Goal: Task Accomplishment & Management: Use online tool/utility

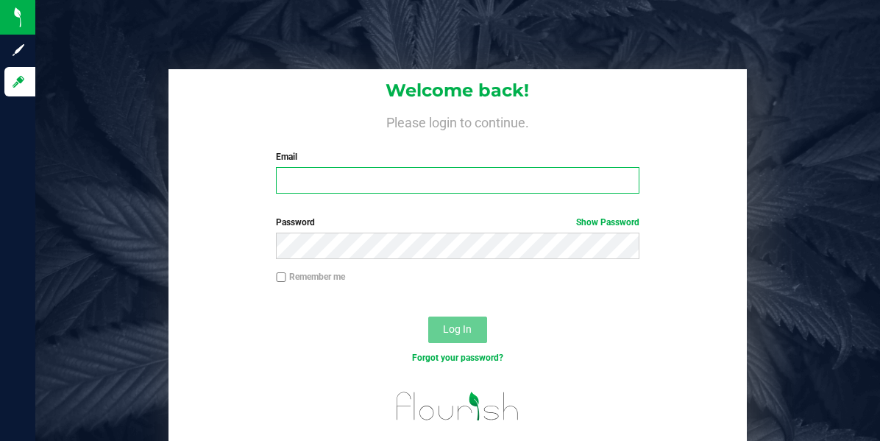
click at [450, 185] on input "Email" at bounding box center [457, 180] width 363 height 26
type input "[EMAIL_ADDRESS][DOMAIN_NAME]"
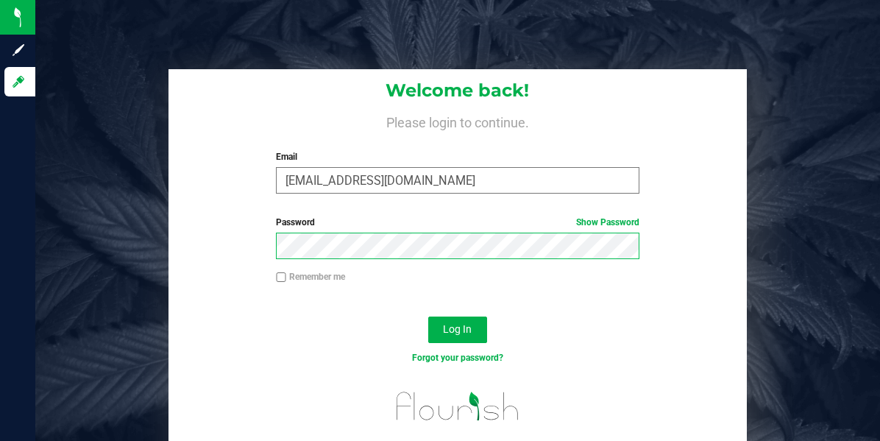
click at [428, 316] on button "Log In" at bounding box center [457, 329] width 59 height 26
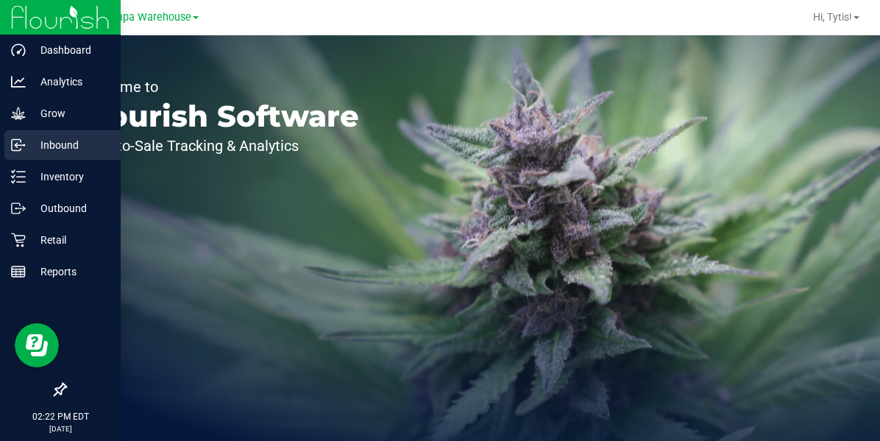
click at [13, 150] on icon at bounding box center [16, 145] width 9 height 11
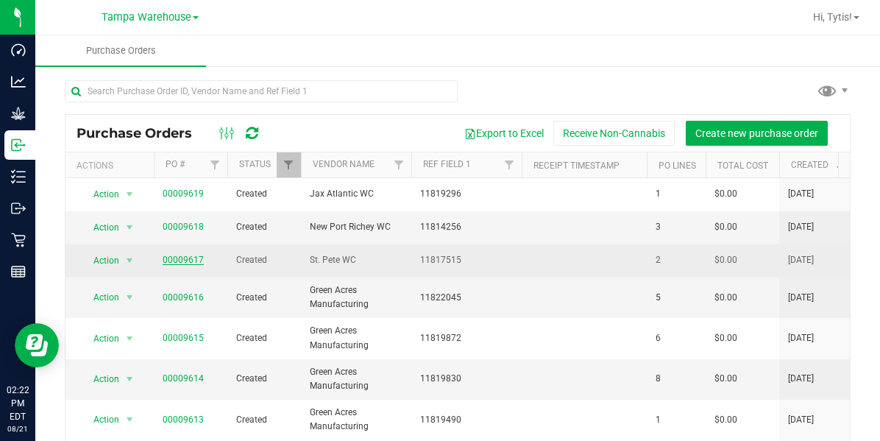
click at [176, 260] on link "00009617" at bounding box center [183, 260] width 41 height 10
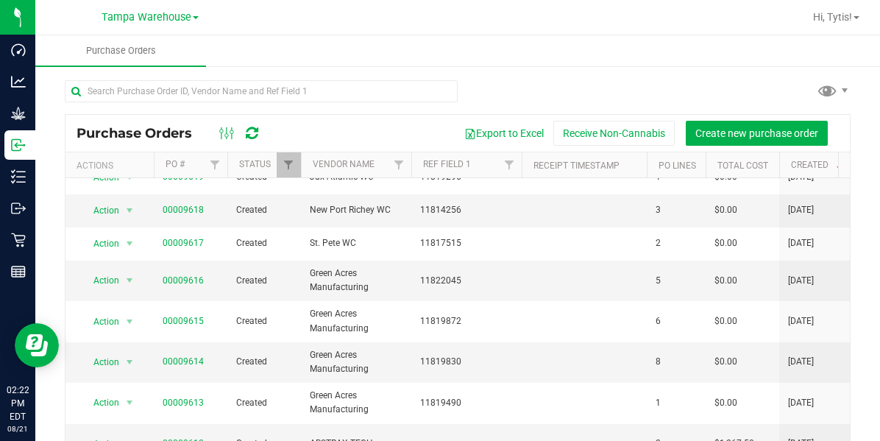
scroll to position [18, 0]
click at [185, 279] on link "00009616" at bounding box center [183, 279] width 41 height 10
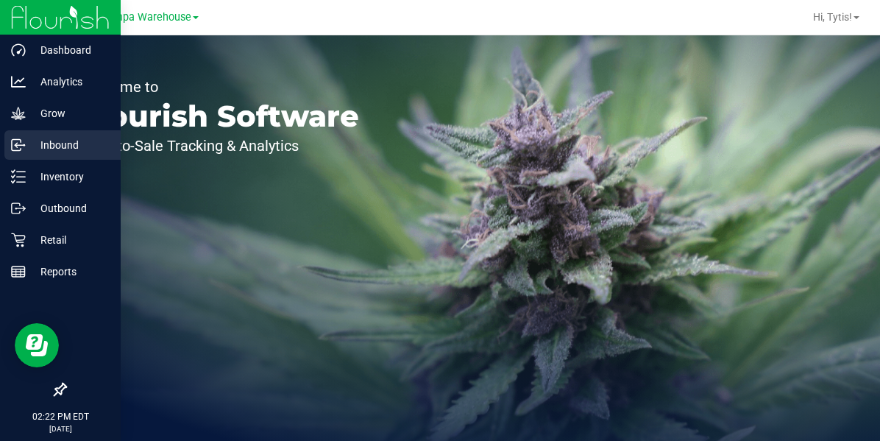
click at [21, 152] on icon at bounding box center [18, 145] width 15 height 15
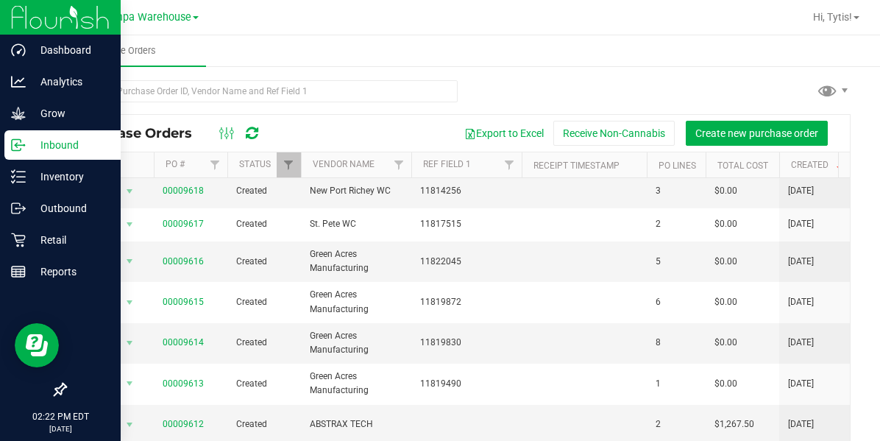
scroll to position [37, 0]
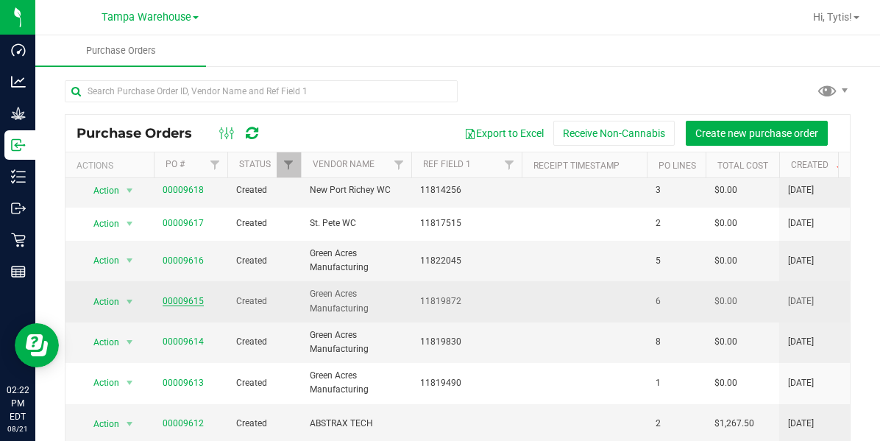
click at [176, 300] on link "00009615" at bounding box center [183, 301] width 41 height 10
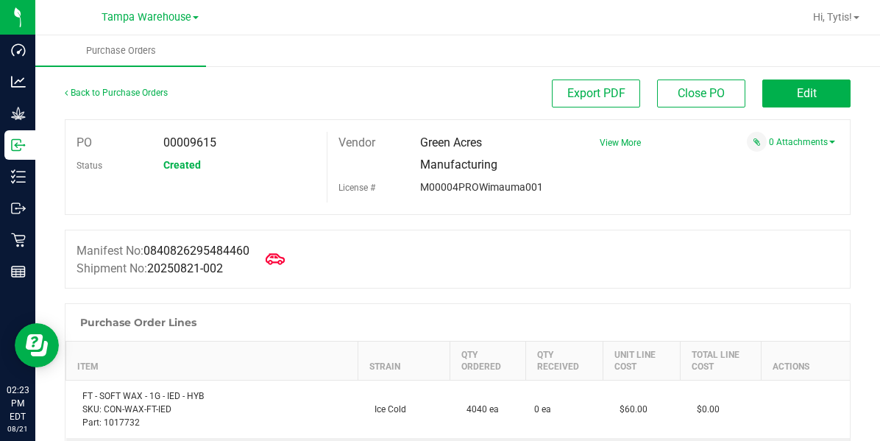
click at [280, 264] on icon at bounding box center [275, 258] width 19 height 19
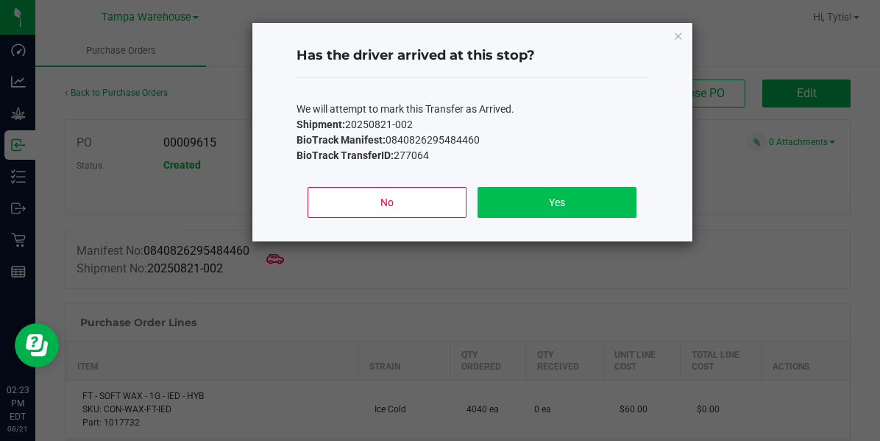
click at [517, 210] on button "Yes" at bounding box center [556, 202] width 158 height 31
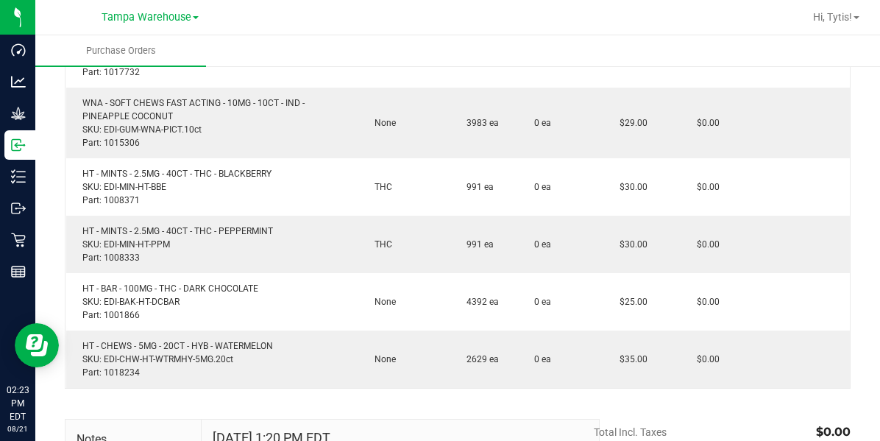
scroll to position [368, 0]
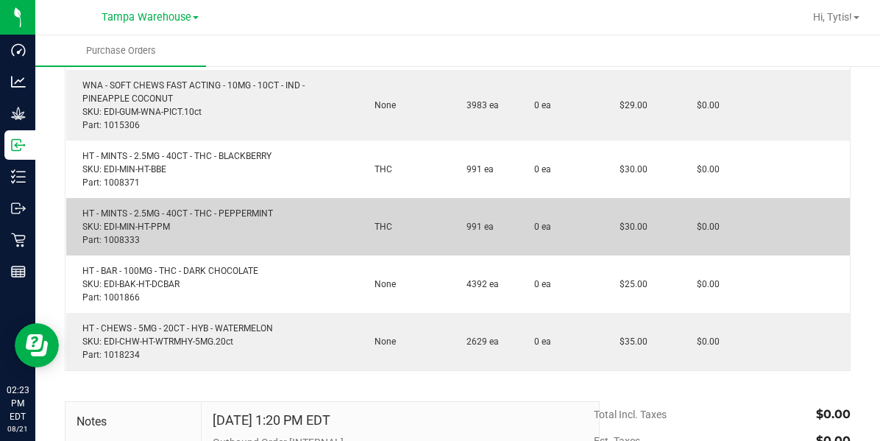
click at [737, 230] on td "$0.00" at bounding box center [720, 226] width 81 height 57
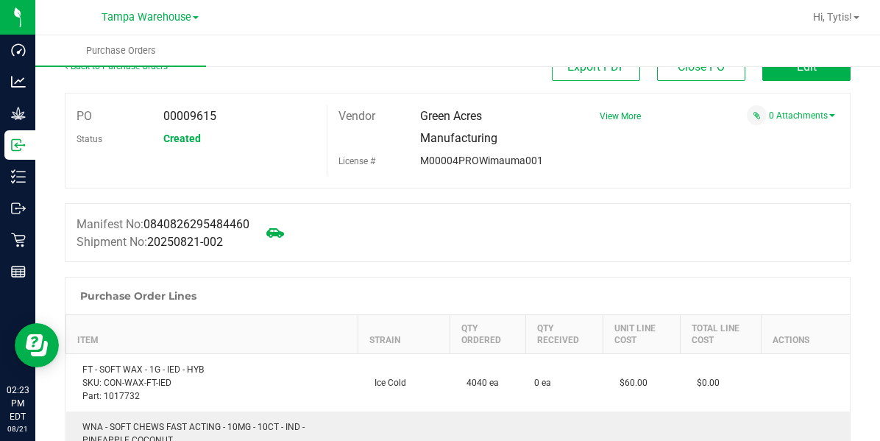
scroll to position [0, 0]
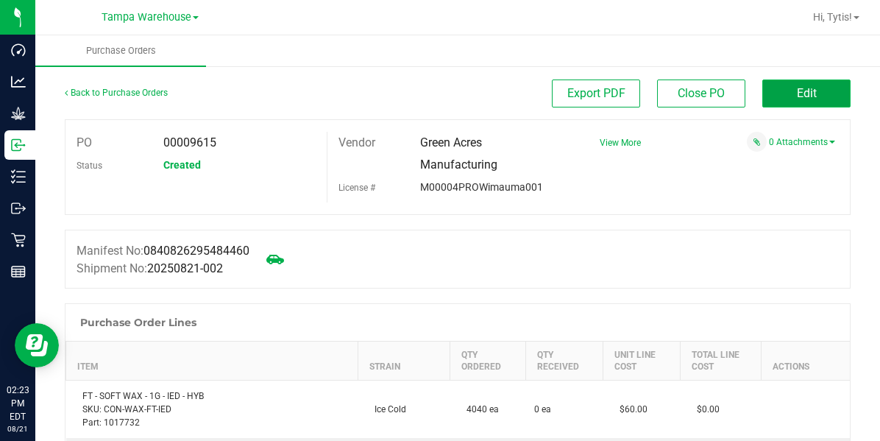
click at [808, 92] on button "Edit" at bounding box center [806, 93] width 88 height 28
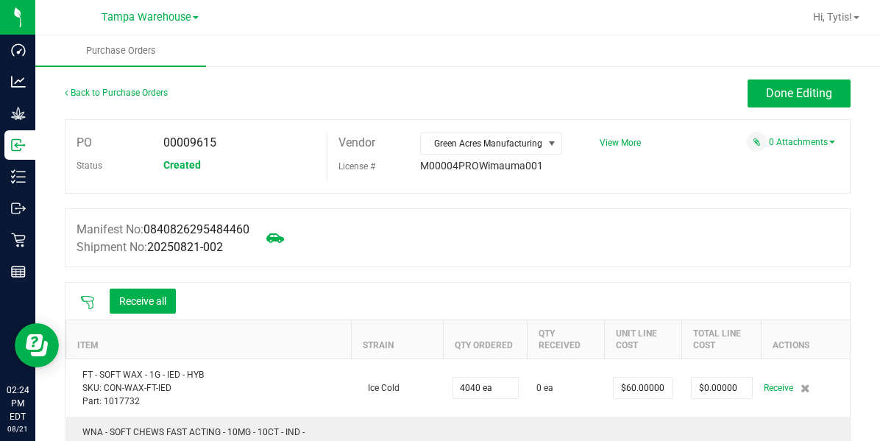
click at [91, 302] on icon at bounding box center [87, 302] width 15 height 15
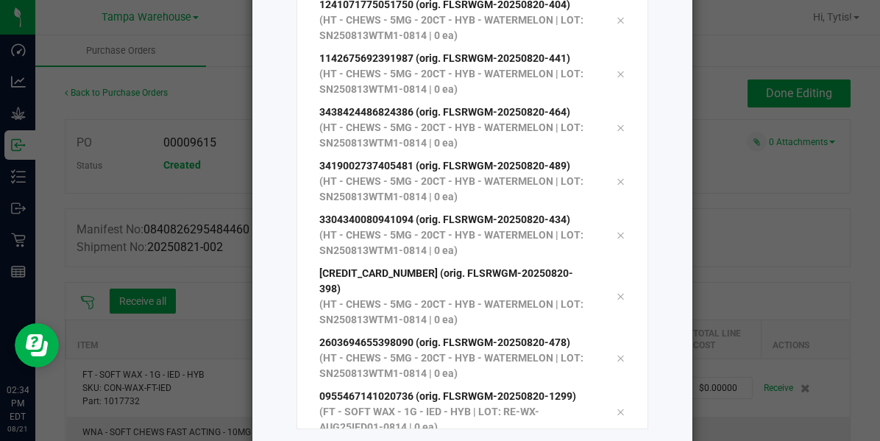
scroll to position [234, 0]
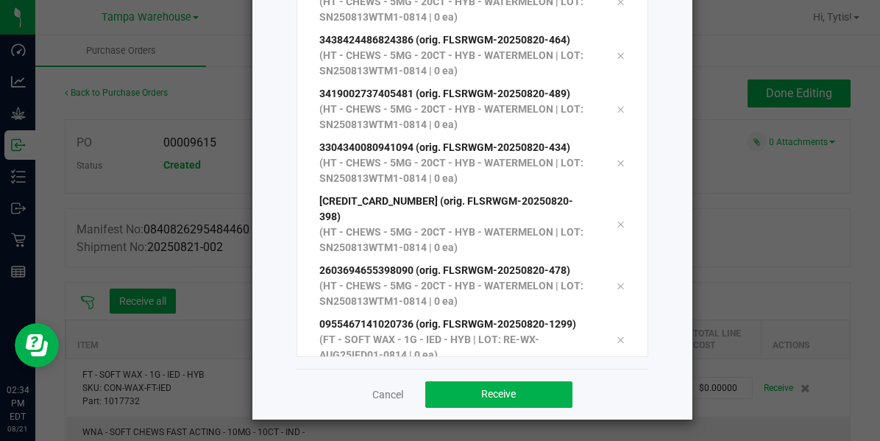
click at [616, 334] on icon at bounding box center [620, 340] width 9 height 12
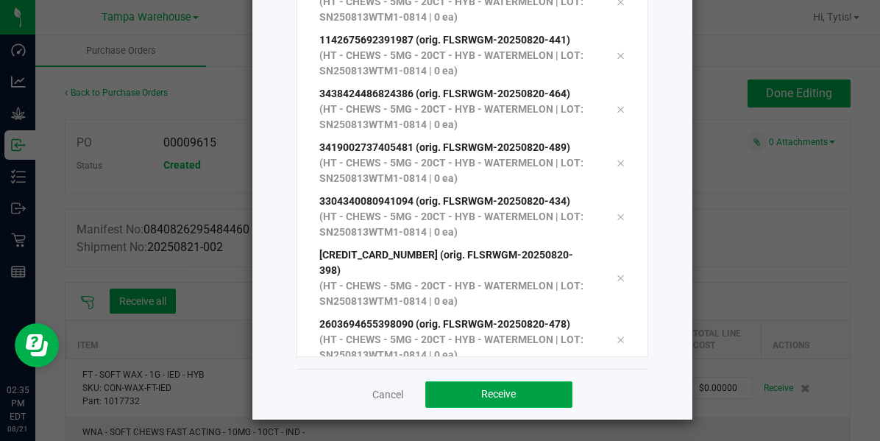
click at [502, 390] on span "Receive" at bounding box center [498, 394] width 35 height 12
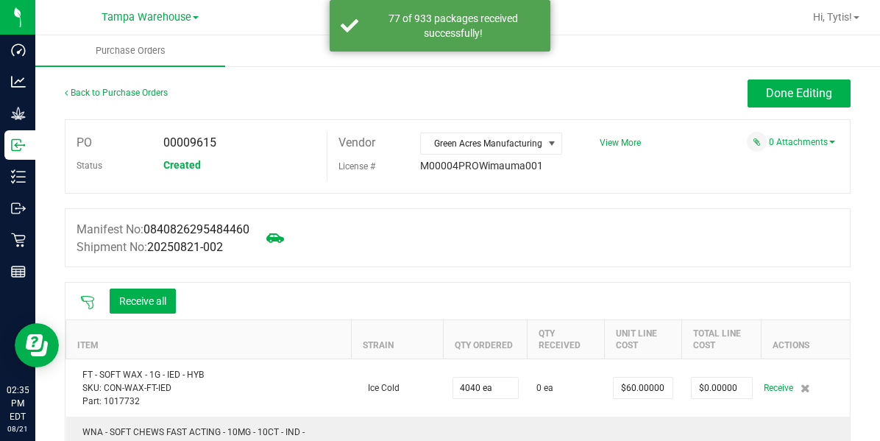
click at [81, 301] on icon at bounding box center [87, 302] width 15 height 15
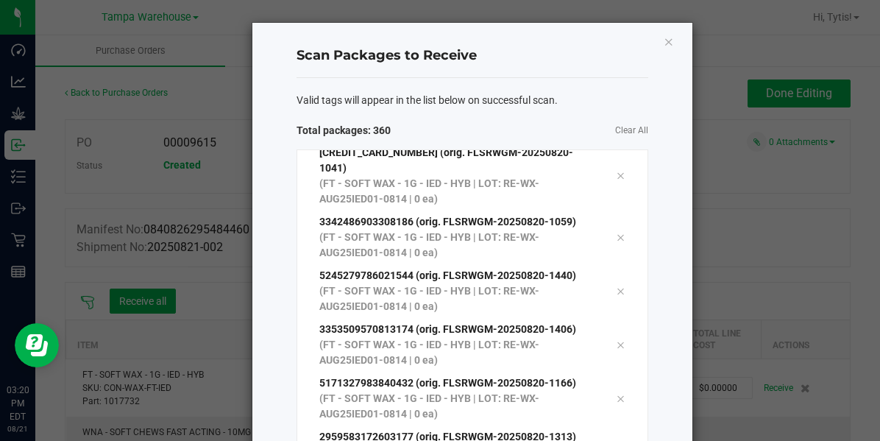
scroll to position [18876, 0]
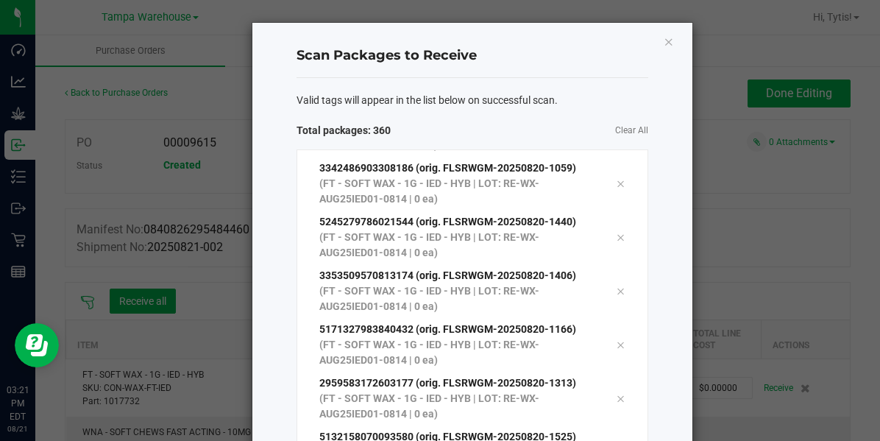
click at [448, 99] on span "Valid tags will appear in the list below on successful scan." at bounding box center [426, 100] width 261 height 15
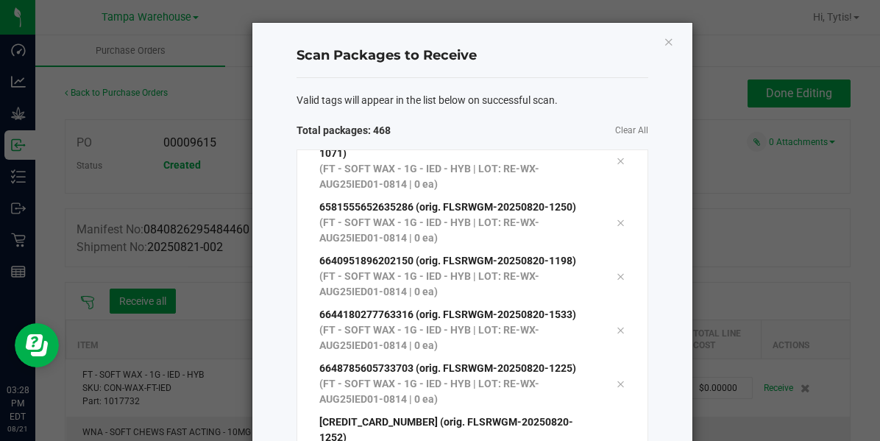
scroll to position [234, 0]
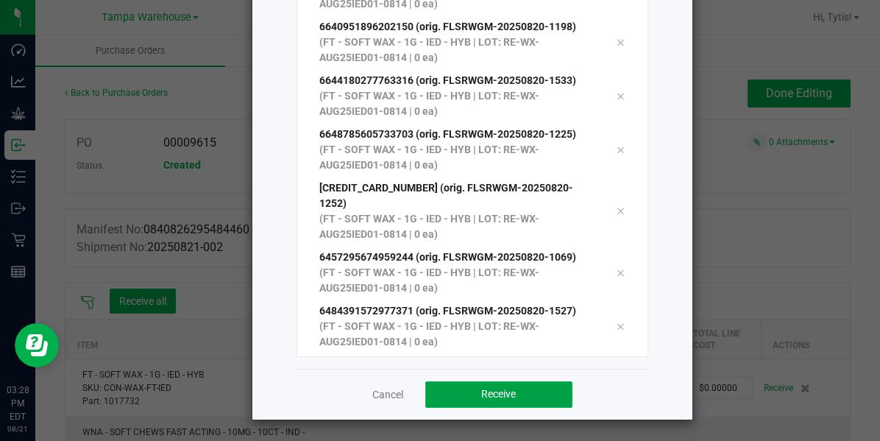
click at [465, 394] on button "Receive" at bounding box center [498, 394] width 147 height 26
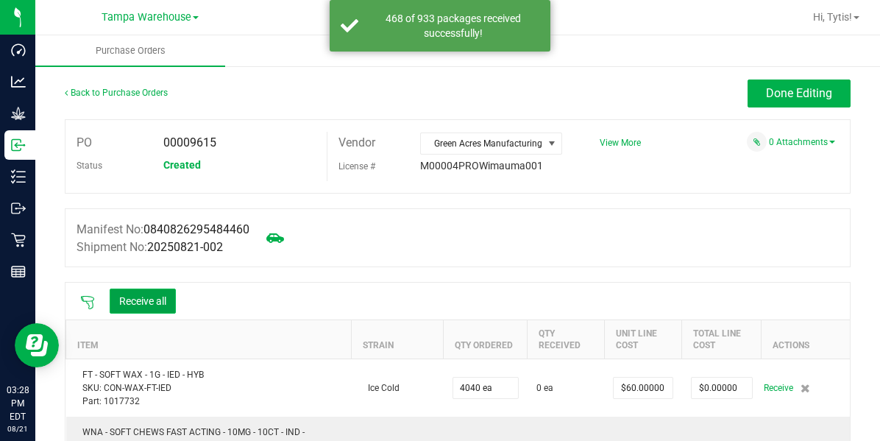
click at [129, 301] on button "Receive all" at bounding box center [143, 300] width 66 height 25
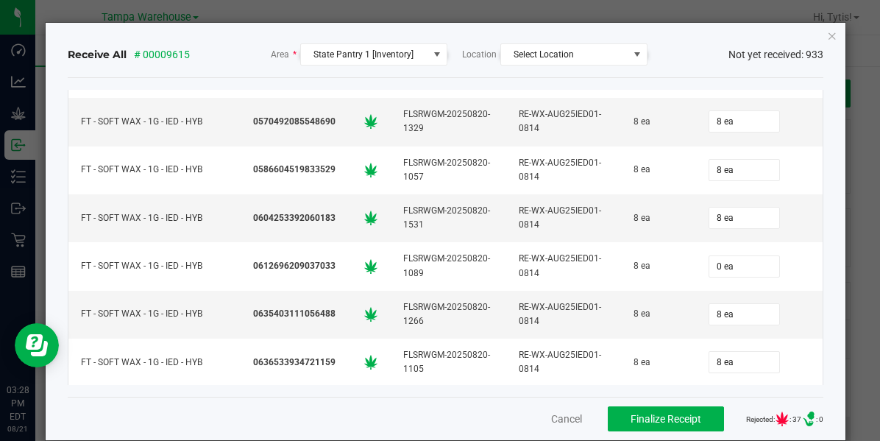
scroll to position [1613, 0]
click at [827, 37] on icon "Close" at bounding box center [832, 35] width 10 height 18
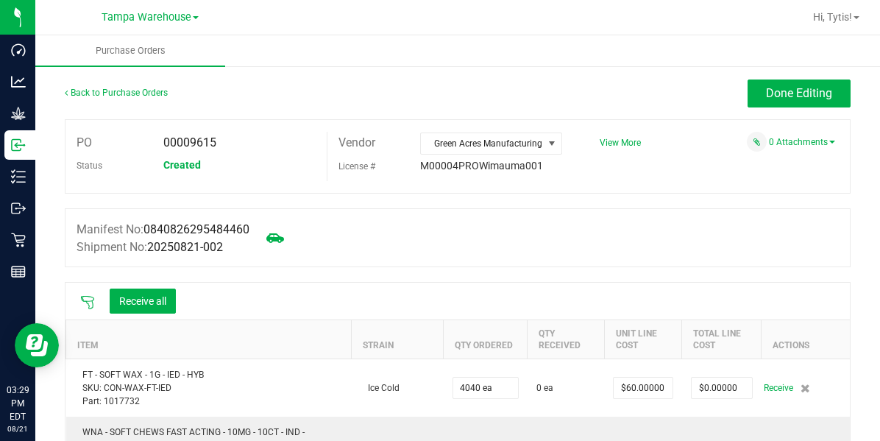
click at [91, 302] on icon at bounding box center [87, 302] width 15 height 15
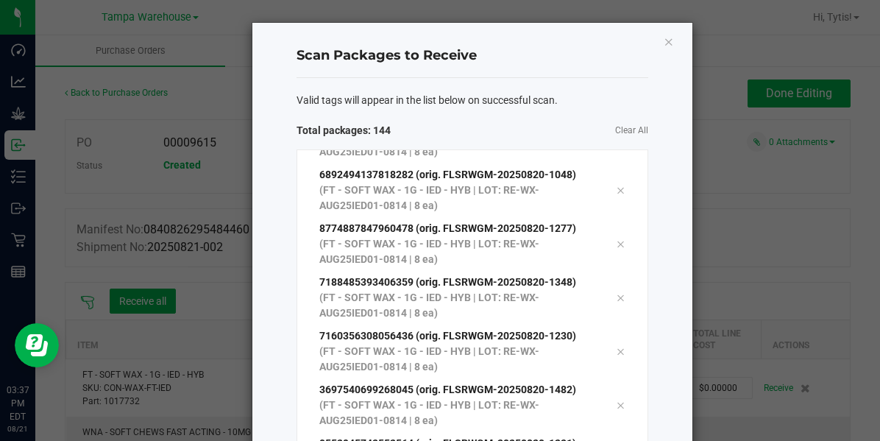
scroll to position [234, 0]
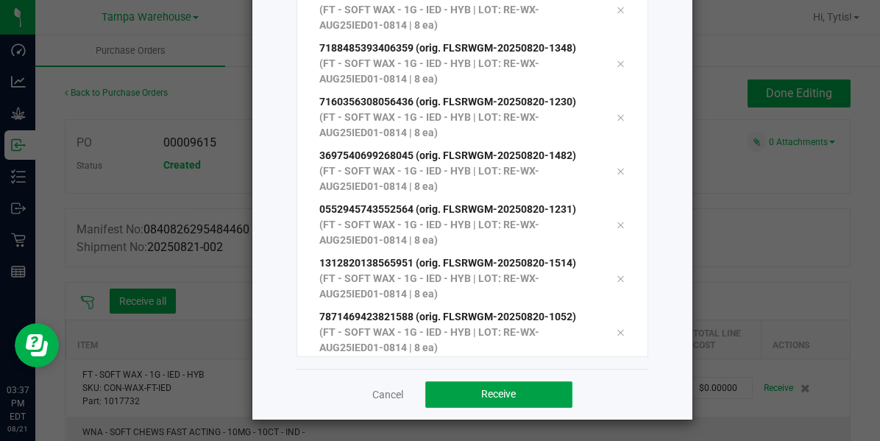
click at [472, 390] on button "Receive" at bounding box center [498, 394] width 147 height 26
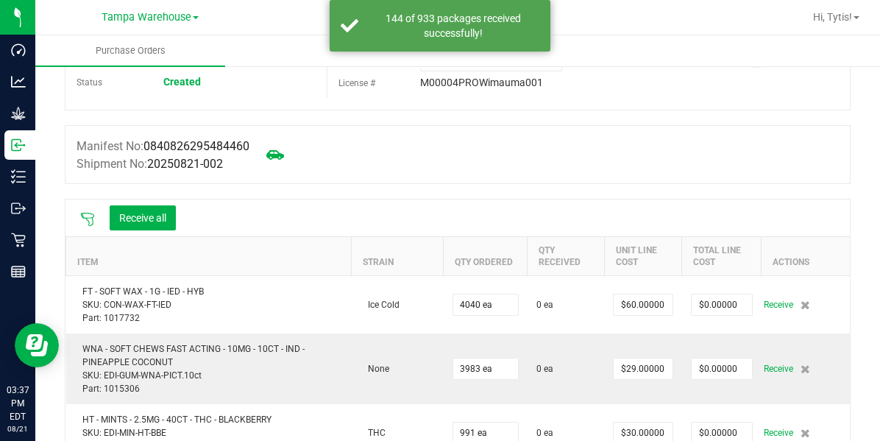
scroll to position [0, 0]
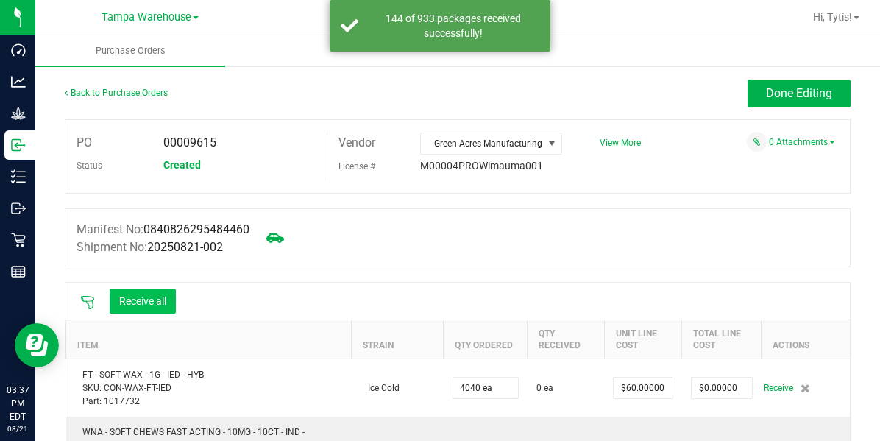
click at [132, 297] on button "Receive all" at bounding box center [143, 300] width 66 height 25
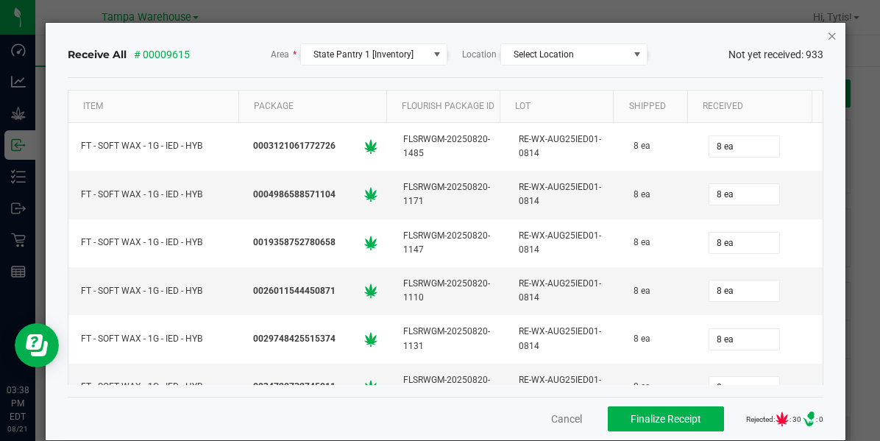
click at [827, 39] on icon "Close" at bounding box center [832, 35] width 10 height 18
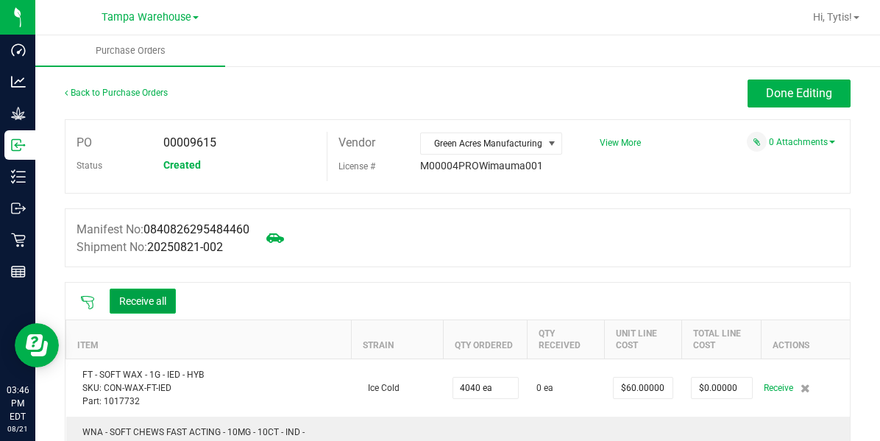
click at [165, 303] on button "Receive all" at bounding box center [143, 300] width 66 height 25
click at [124, 305] on button "Receive all" at bounding box center [143, 300] width 66 height 25
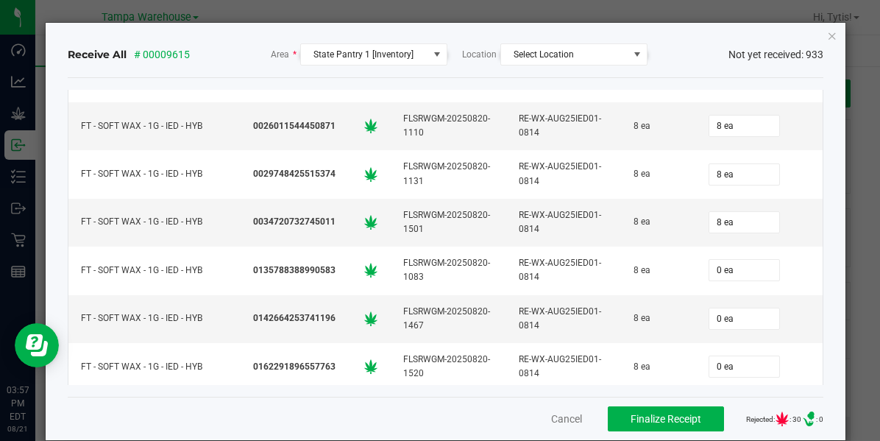
scroll to position [166, 0]
click at [827, 37] on icon "Close" at bounding box center [832, 35] width 10 height 18
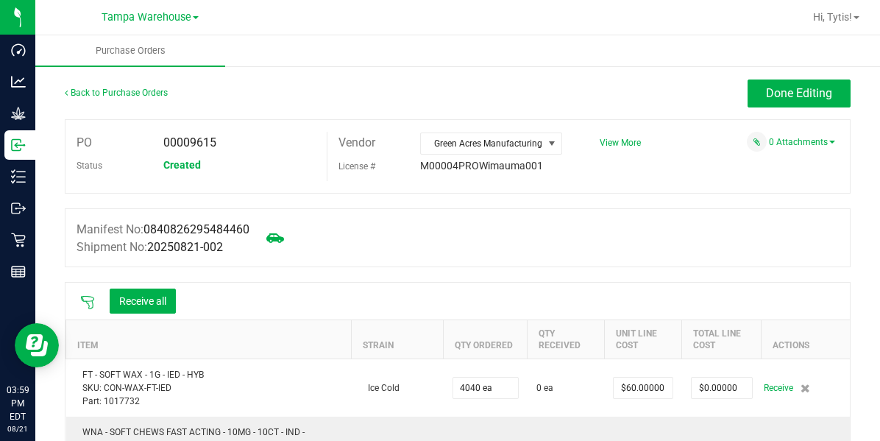
click at [90, 299] on icon at bounding box center [87, 302] width 15 height 15
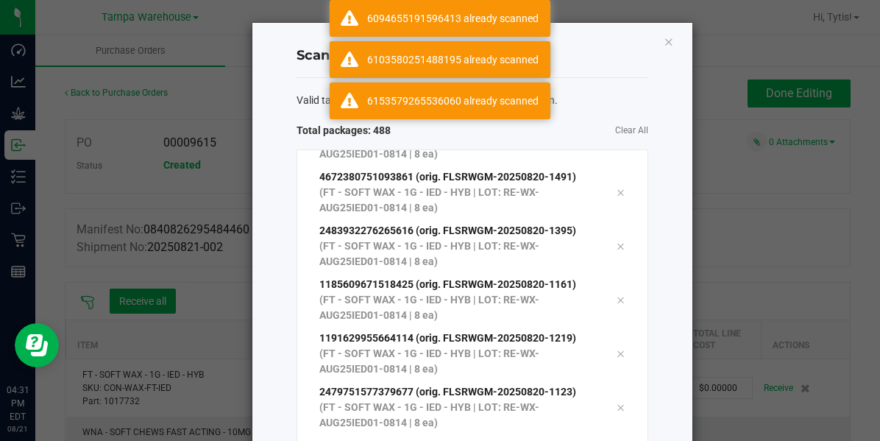
scroll to position [234, 0]
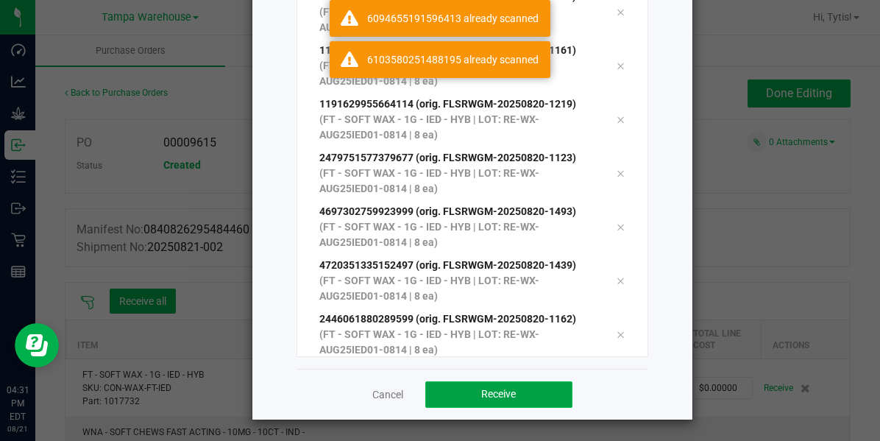
click at [498, 403] on button "Receive" at bounding box center [498, 394] width 147 height 26
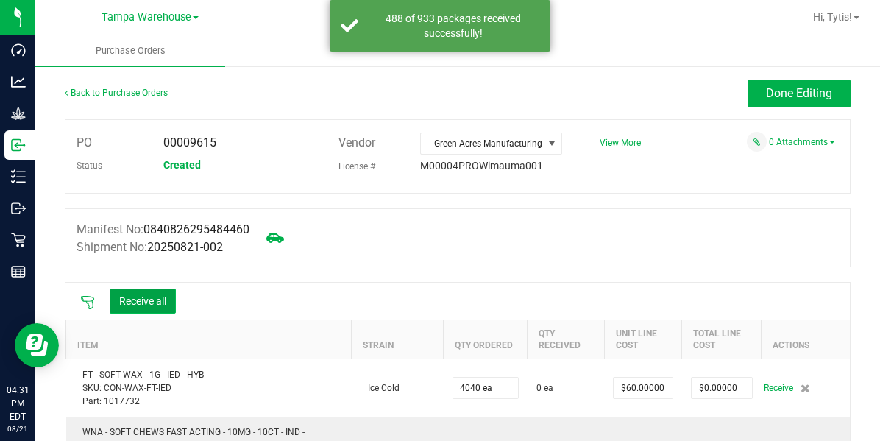
click at [151, 294] on button "Receive all" at bounding box center [143, 300] width 66 height 25
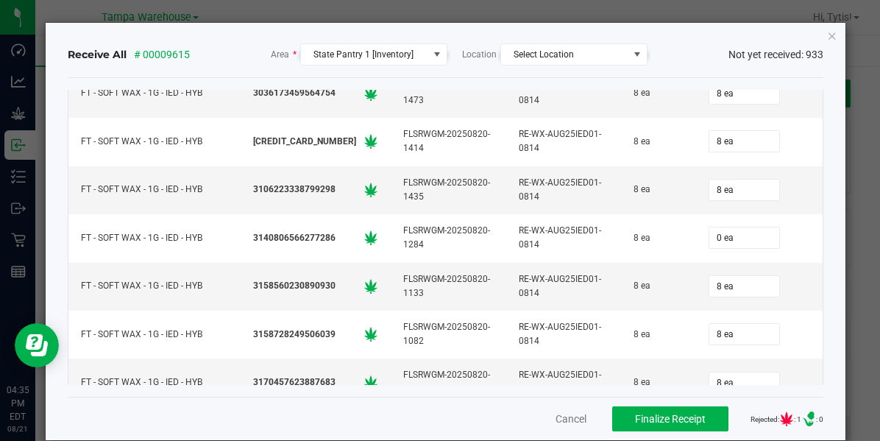
scroll to position [7971, 0]
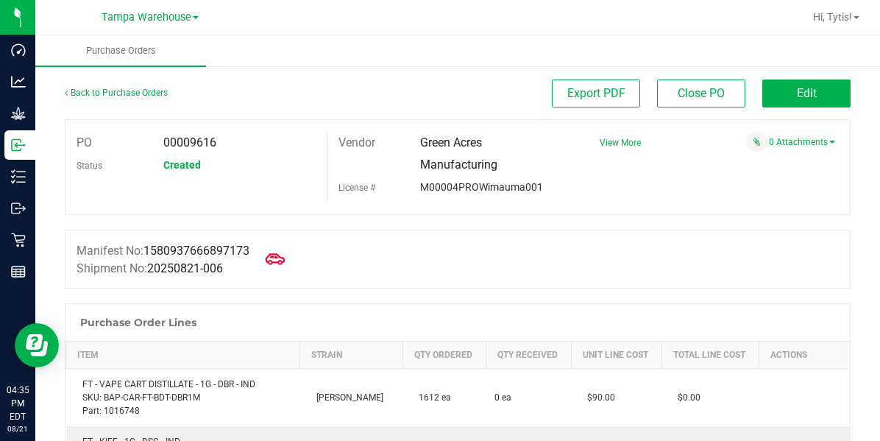
click at [280, 271] on span at bounding box center [275, 259] width 32 height 32
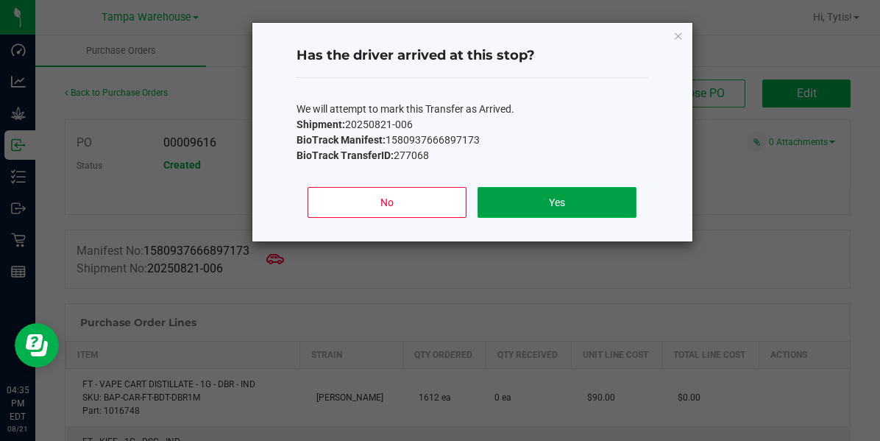
click at [530, 213] on button "Yes" at bounding box center [556, 202] width 158 height 31
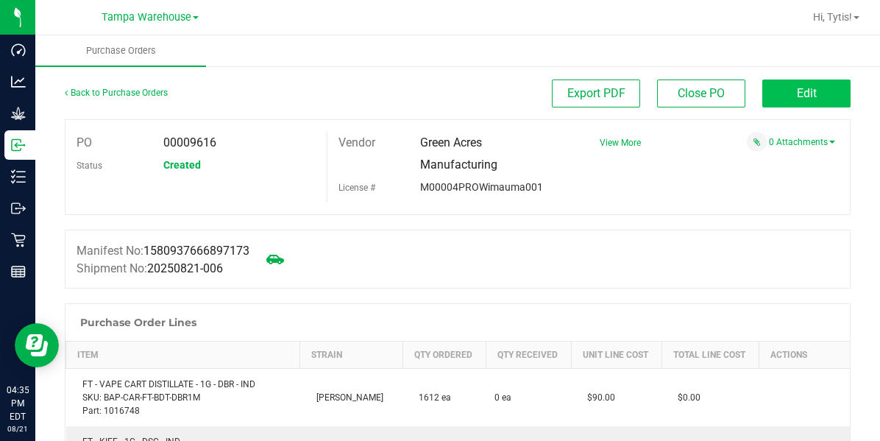
click at [797, 99] on span "Edit" at bounding box center [807, 93] width 20 height 14
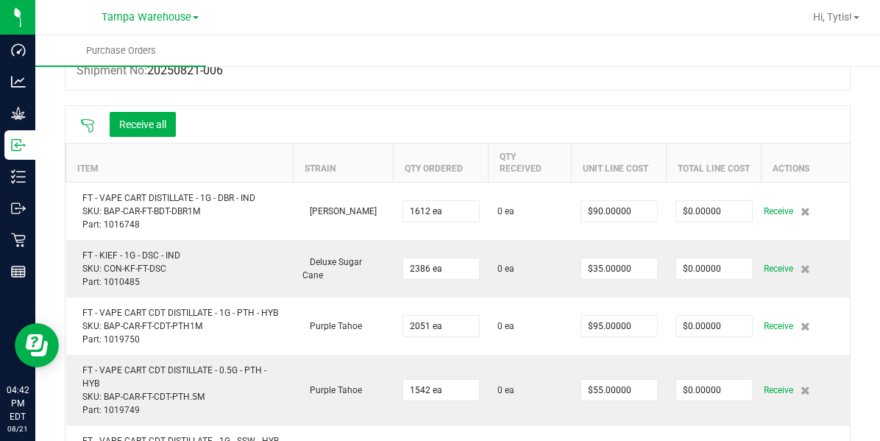
scroll to position [171, 0]
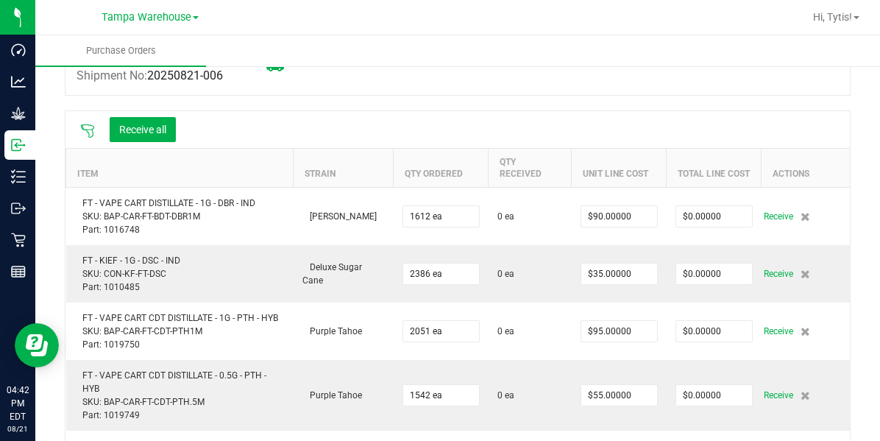
click at [90, 134] on icon at bounding box center [87, 131] width 15 height 15
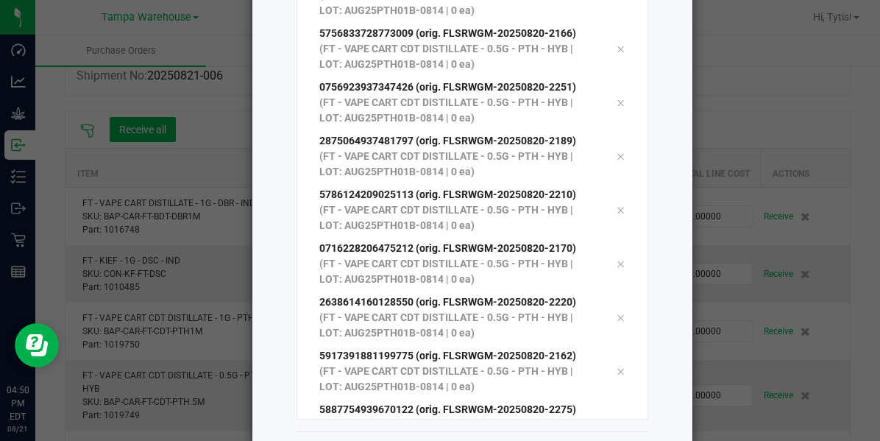
scroll to position [234, 0]
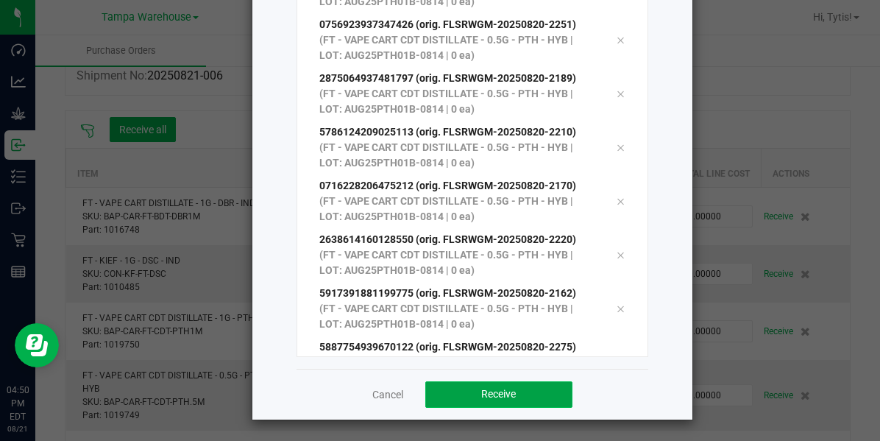
click at [474, 397] on button "Receive" at bounding box center [498, 394] width 147 height 26
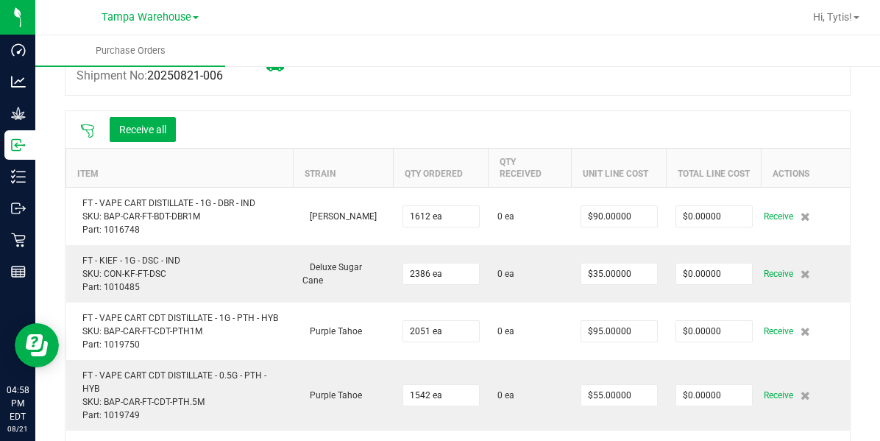
click at [90, 135] on icon at bounding box center [87, 131] width 15 height 15
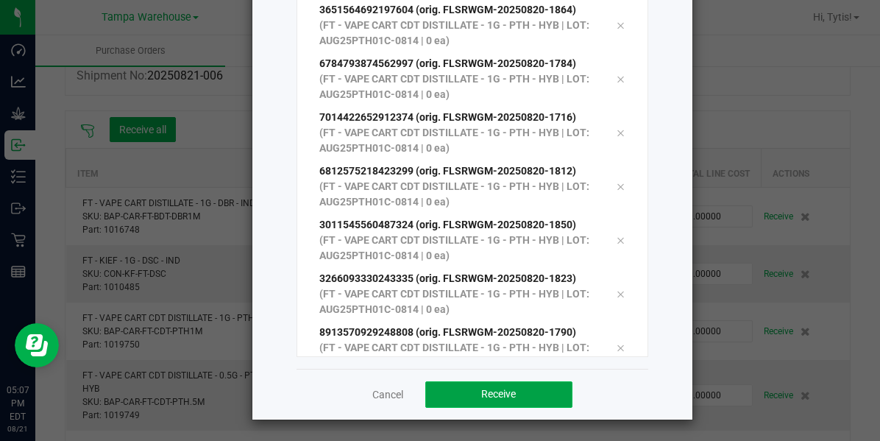
click at [472, 396] on button "Receive" at bounding box center [498, 394] width 147 height 26
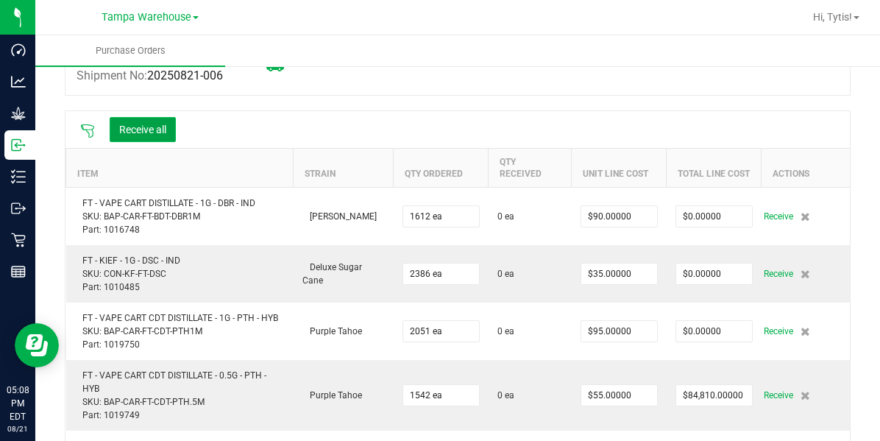
click at [143, 122] on button "Receive all" at bounding box center [143, 129] width 66 height 25
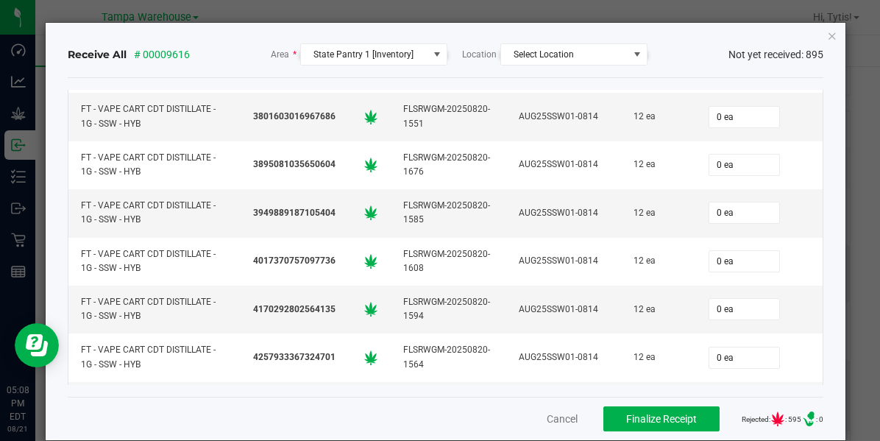
scroll to position [31399, 0]
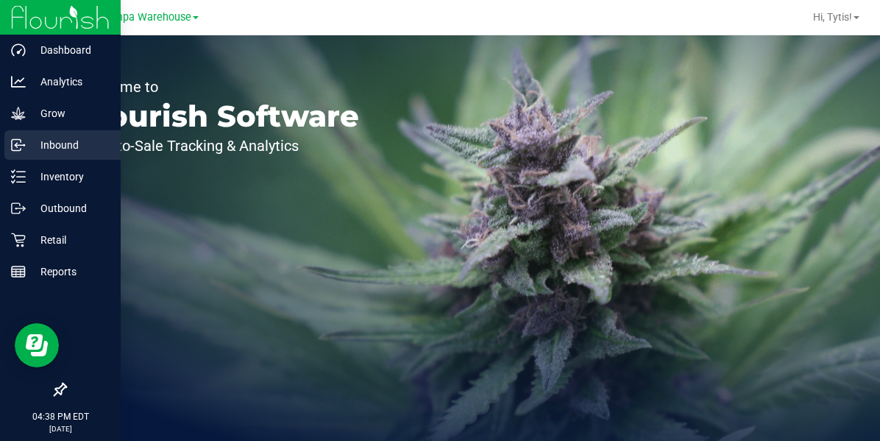
click at [51, 151] on p "Inbound" at bounding box center [70, 145] width 88 height 18
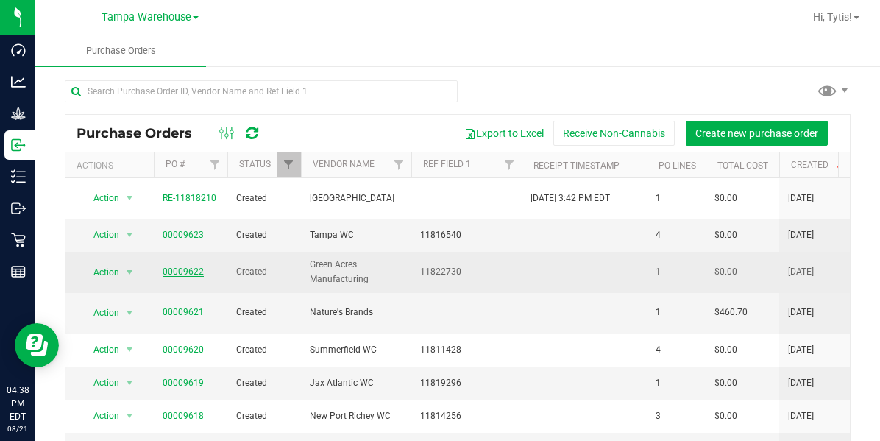
click at [168, 266] on link "00009622" at bounding box center [183, 271] width 41 height 10
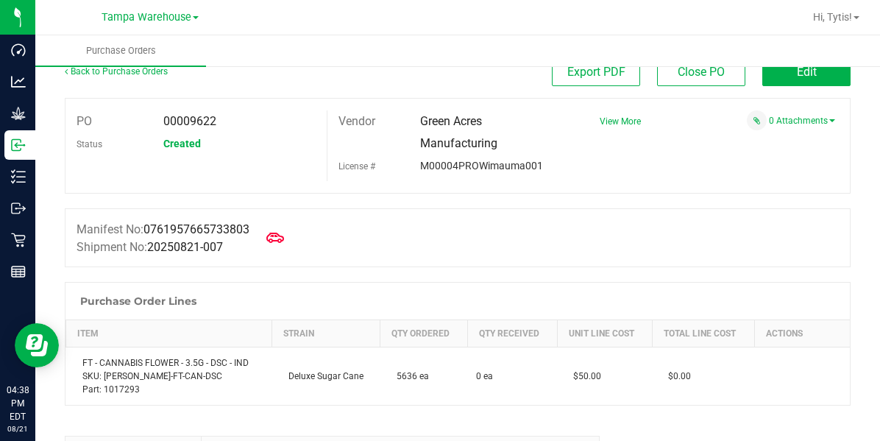
scroll to position [27, 0]
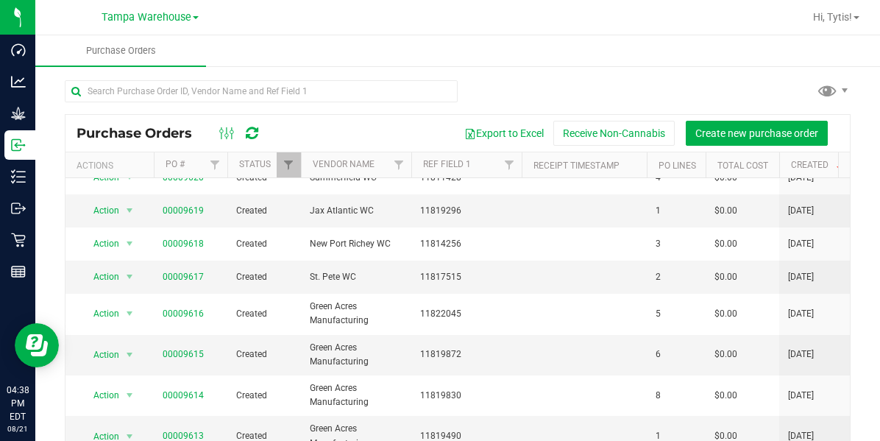
scroll to position [180, 0]
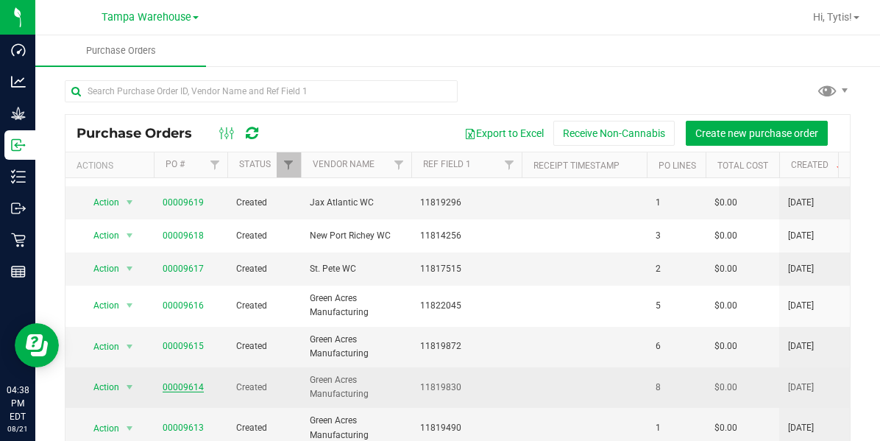
click at [175, 382] on link "00009614" at bounding box center [183, 387] width 41 height 10
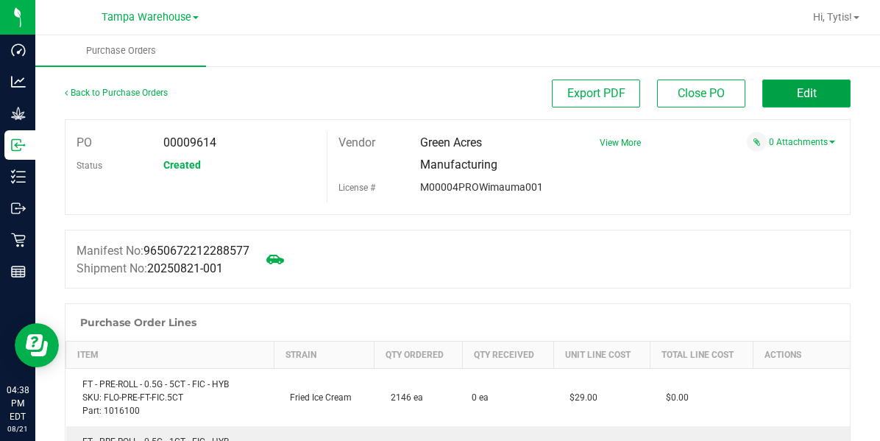
click at [792, 105] on button "Edit" at bounding box center [806, 93] width 88 height 28
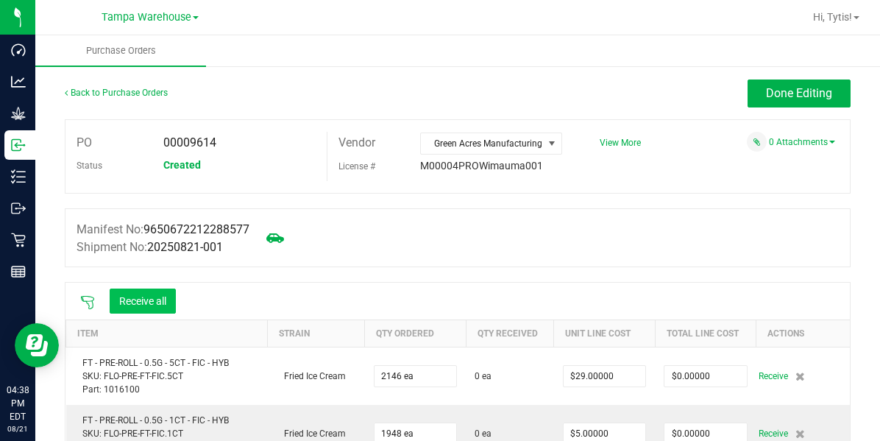
click at [113, 291] on button "Receive all" at bounding box center [143, 300] width 66 height 25
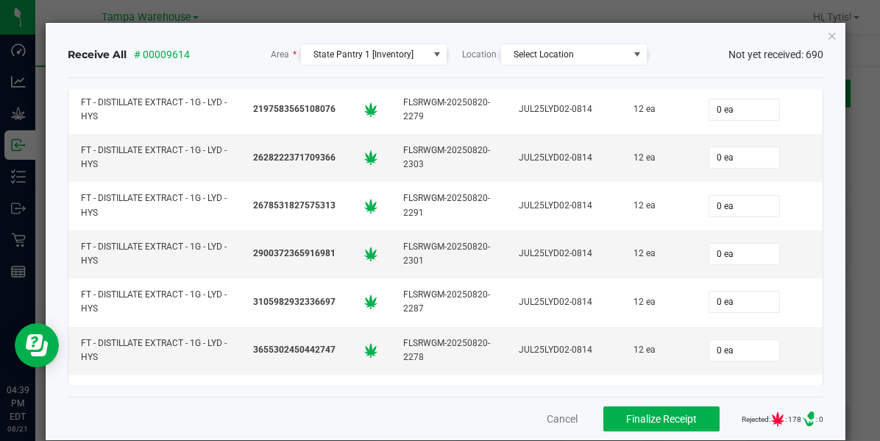
scroll to position [16589, 0]
click at [827, 37] on icon "Close" at bounding box center [832, 35] width 10 height 18
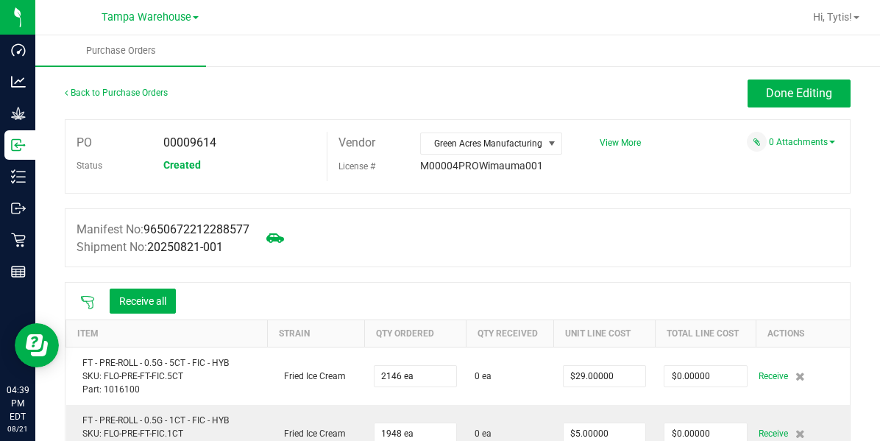
click at [71, 305] on div "Receive all" at bounding box center [457, 300] width 784 height 37
click at [90, 319] on th "Item" at bounding box center [167, 332] width 202 height 27
click at [90, 302] on icon at bounding box center [87, 302] width 15 height 15
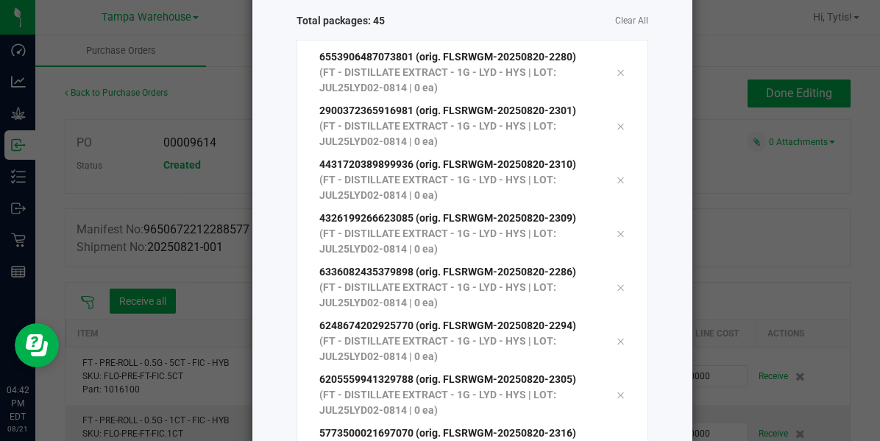
scroll to position [234, 0]
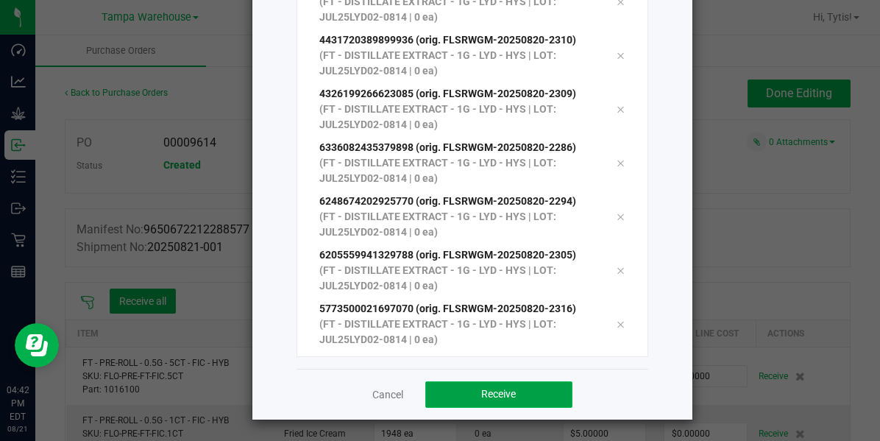
click at [464, 394] on button "Receive" at bounding box center [498, 394] width 147 height 26
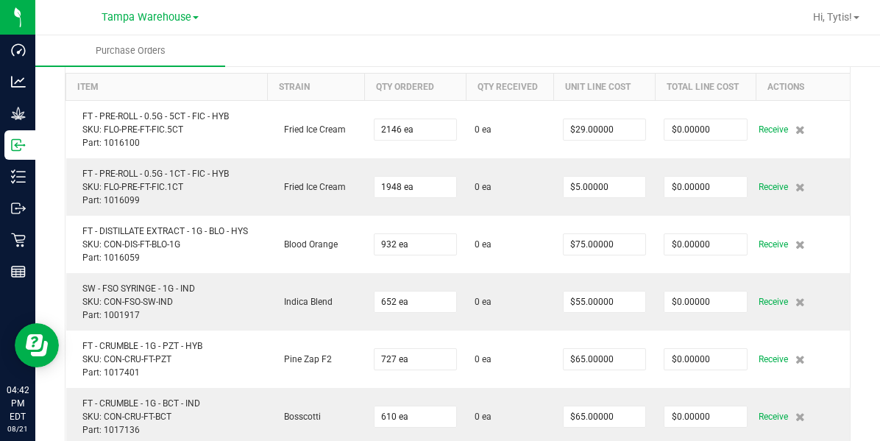
scroll to position [0, 0]
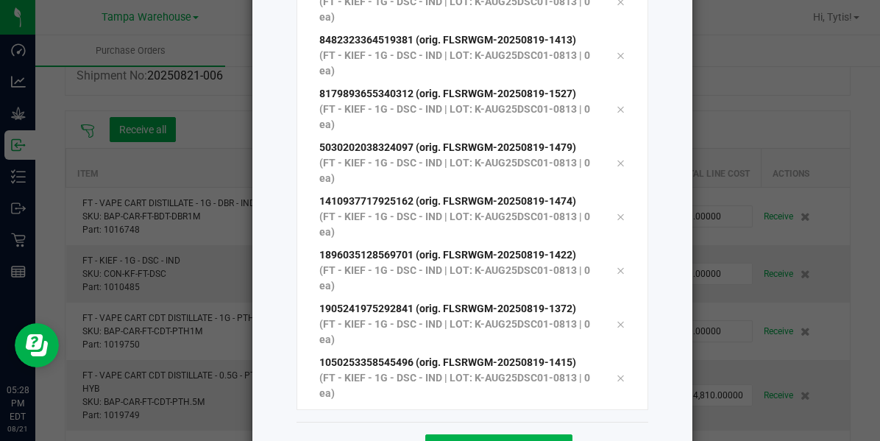
scroll to position [234, 0]
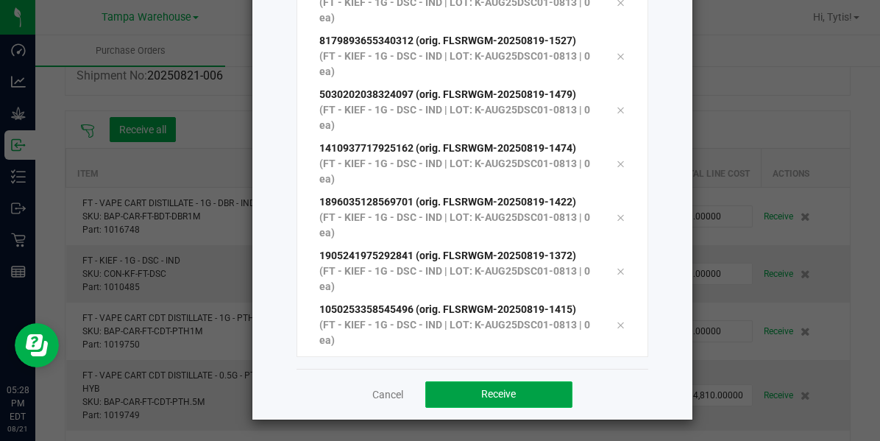
click at [494, 381] on button "Receive" at bounding box center [498, 394] width 147 height 26
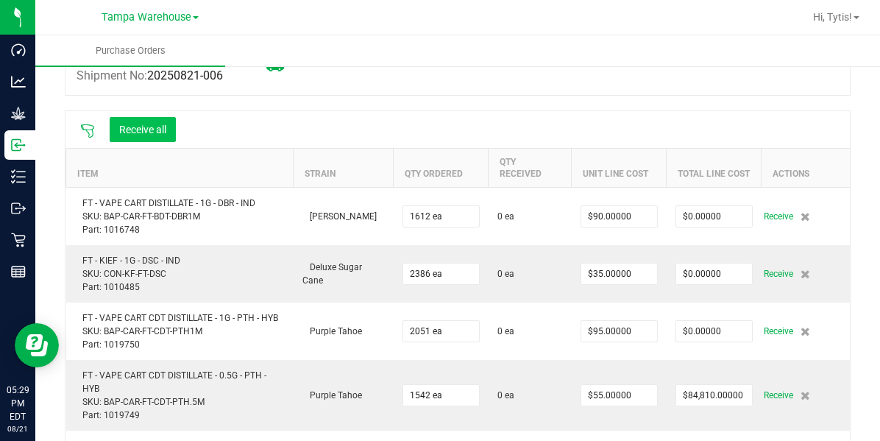
click at [140, 135] on button "Receive all" at bounding box center [143, 129] width 66 height 25
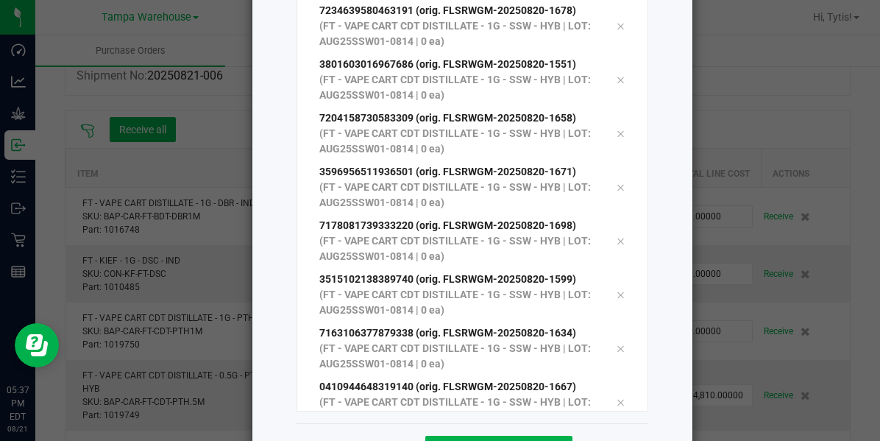
scroll to position [234, 0]
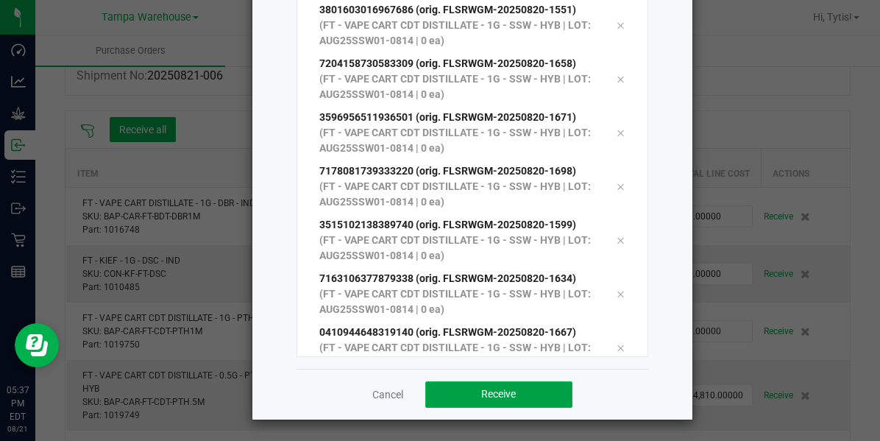
click at [511, 394] on button "Receive" at bounding box center [498, 394] width 147 height 26
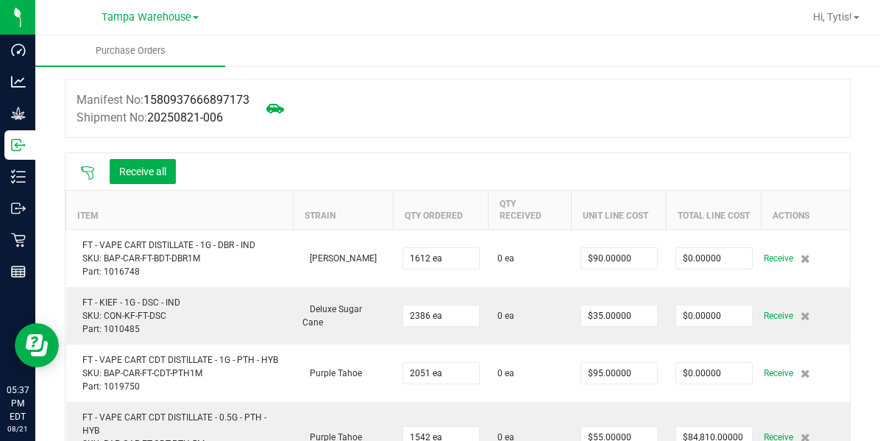
scroll to position [127, 0]
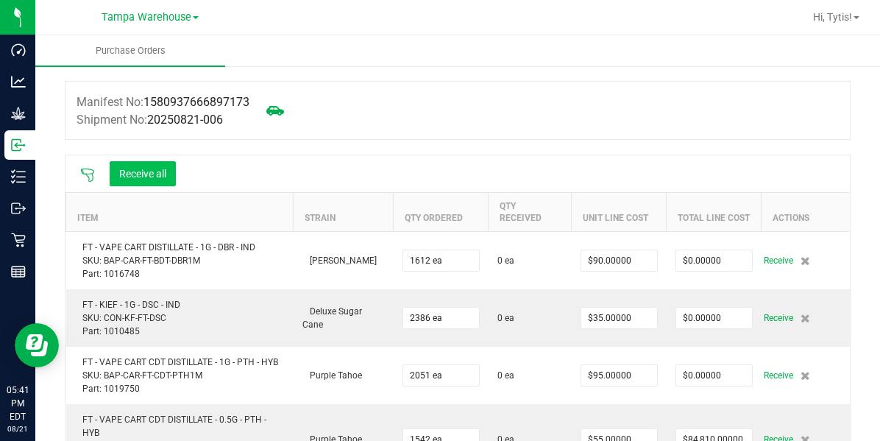
click at [144, 174] on button "Receive all" at bounding box center [143, 173] width 66 height 25
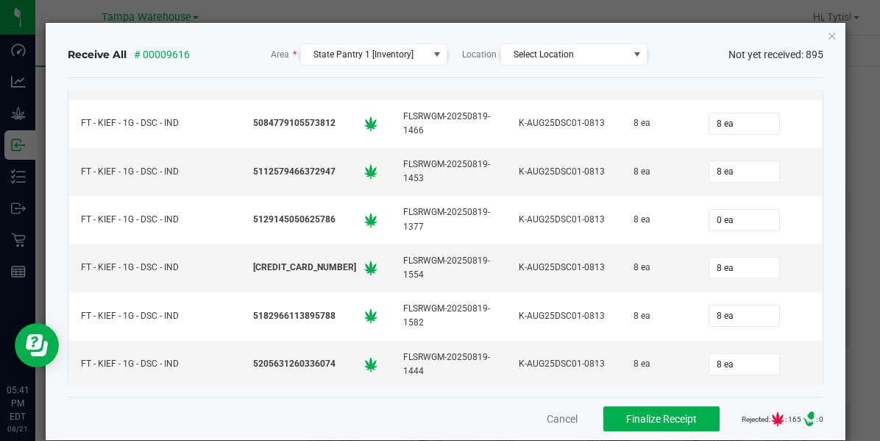
scroll to position [7741, 0]
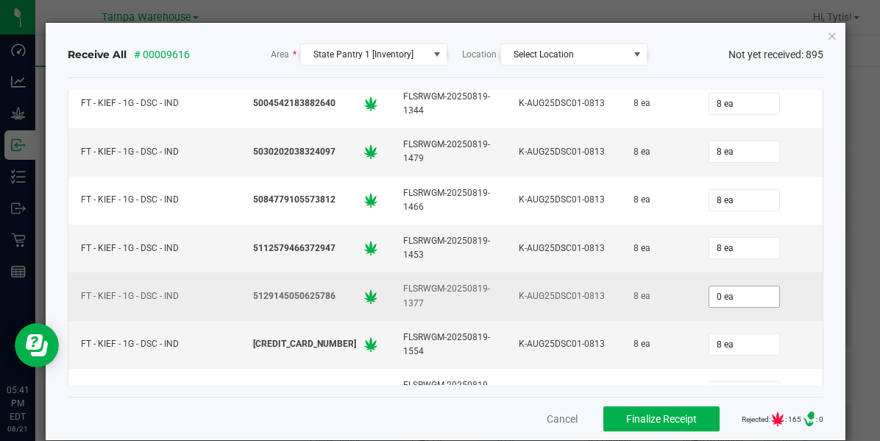
click at [731, 286] on input "0 ea" at bounding box center [744, 296] width 70 height 21
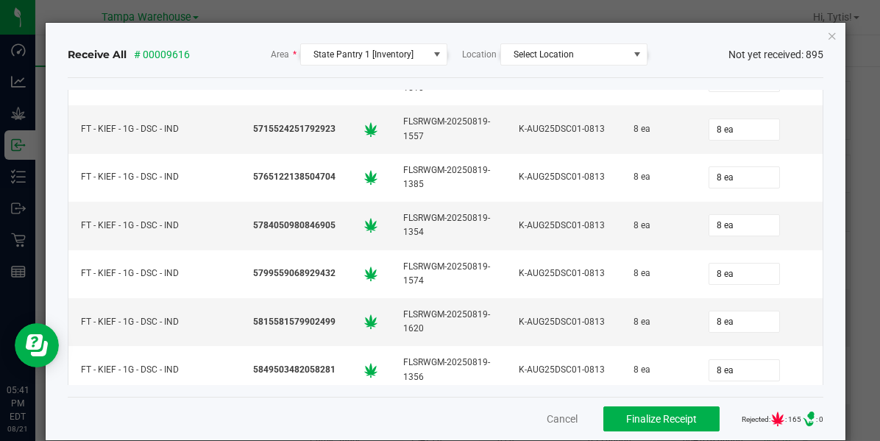
scroll to position [8728, 0]
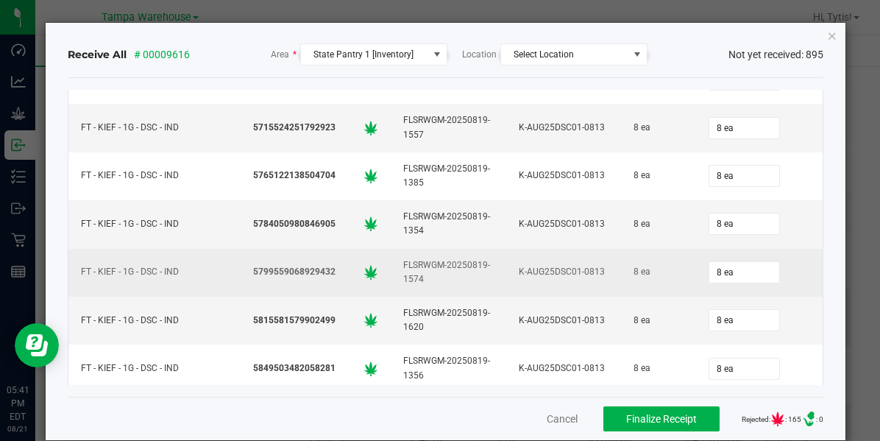
click at [241, 249] on td "5799559068929432" at bounding box center [316, 273] width 150 height 48
type input "8 ea"
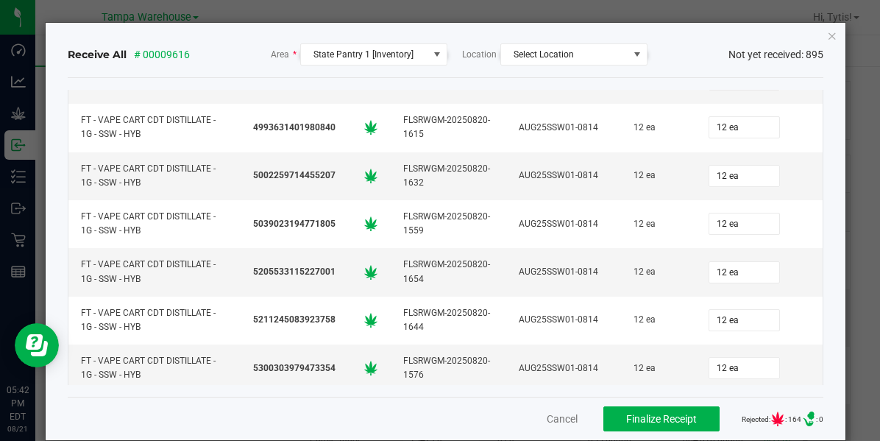
scroll to position [20, 0]
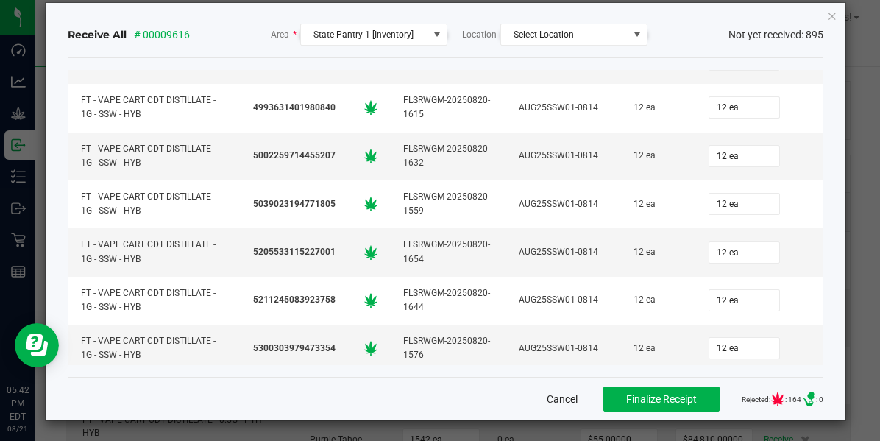
click at [547, 399] on button "Cancel" at bounding box center [562, 398] width 31 height 15
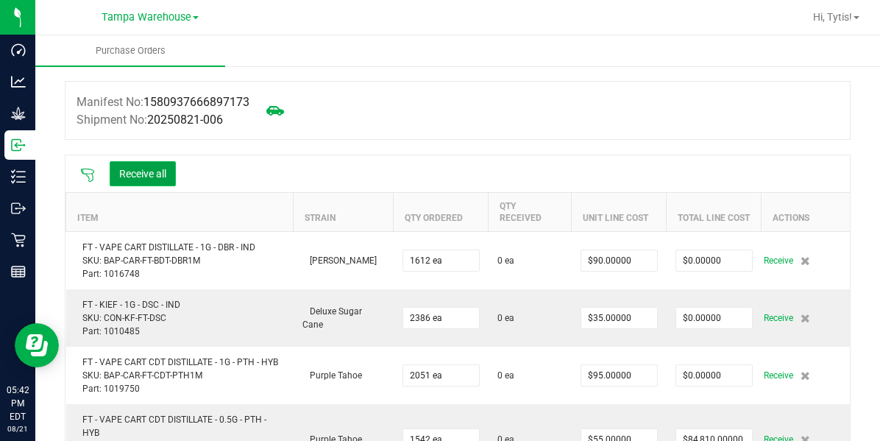
click at [135, 177] on button "Receive all" at bounding box center [143, 173] width 66 height 25
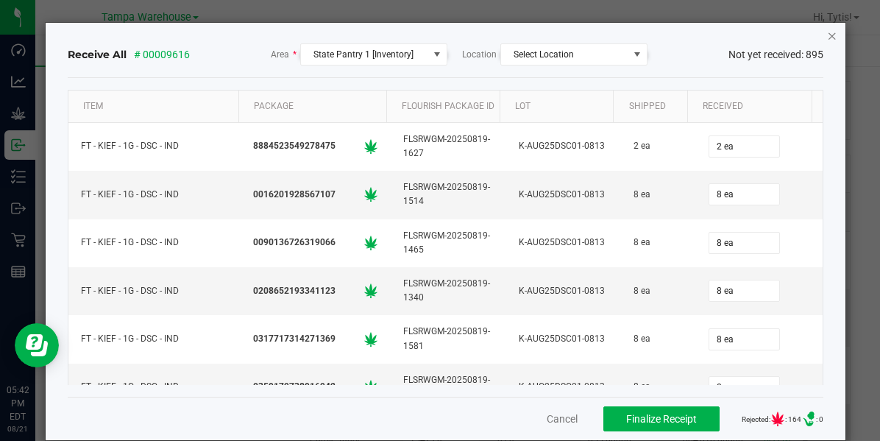
click at [827, 38] on icon "Close" at bounding box center [832, 35] width 10 height 18
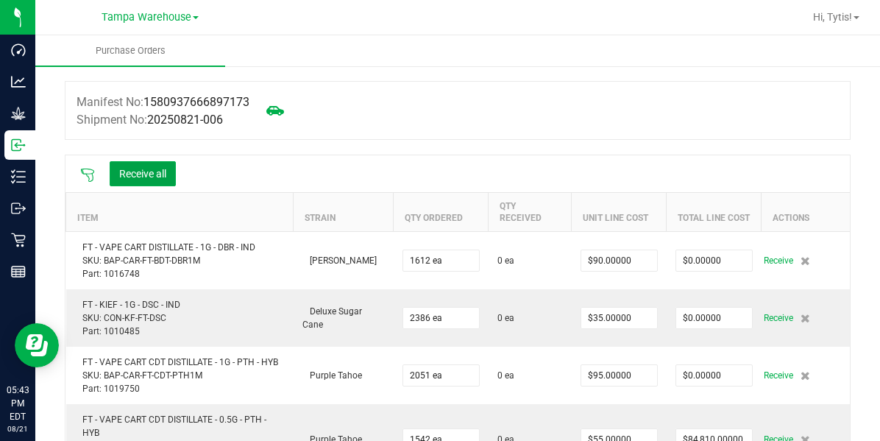
click at [84, 168] on icon at bounding box center [87, 175] width 15 height 15
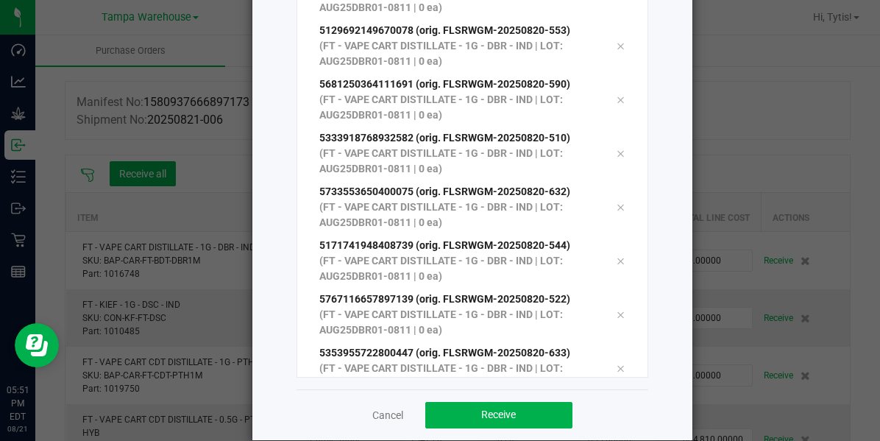
scroll to position [234, 0]
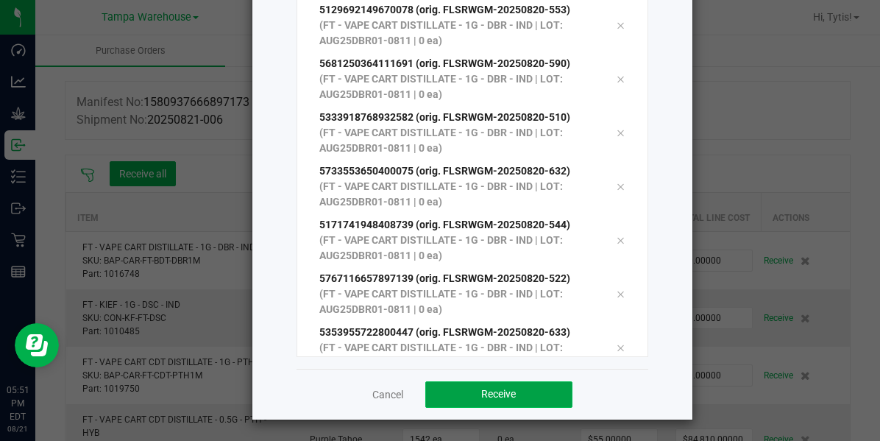
click at [470, 398] on button "Receive" at bounding box center [498, 394] width 147 height 26
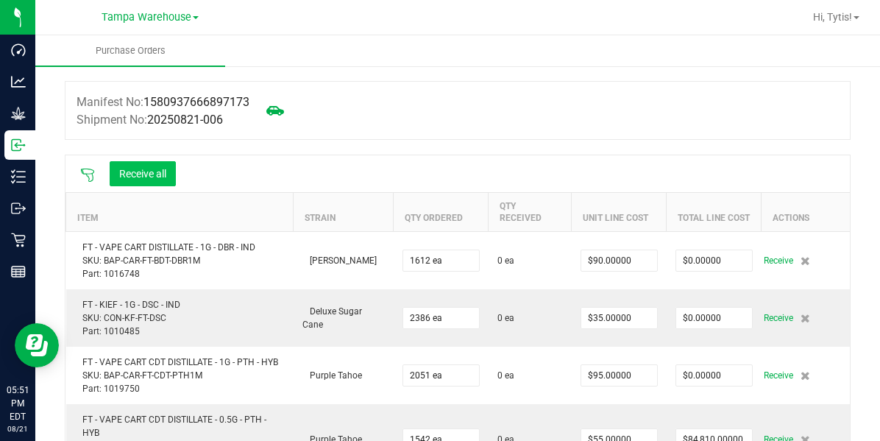
click at [131, 174] on button "Receive all" at bounding box center [143, 173] width 66 height 25
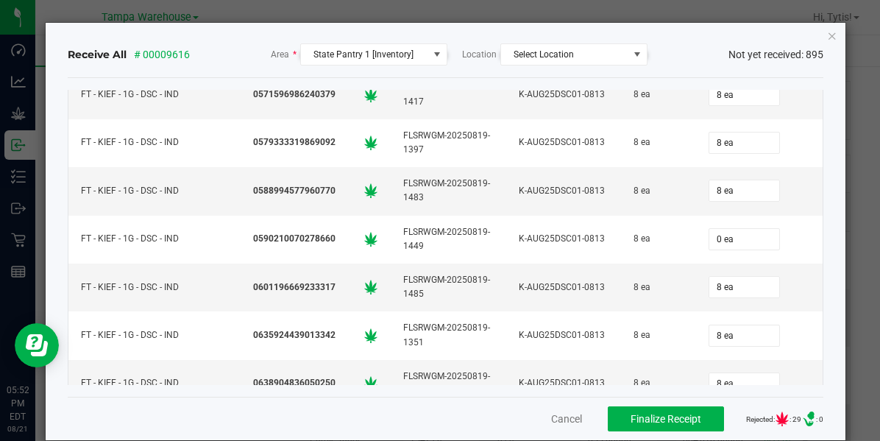
scroll to position [588, 0]
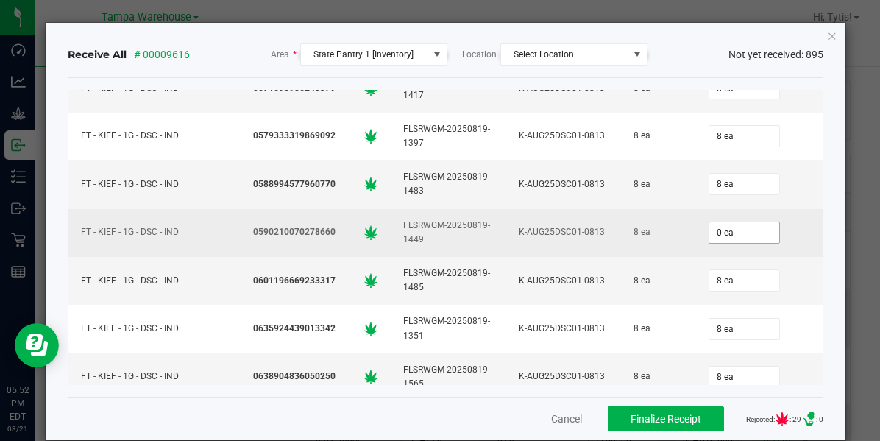
click at [709, 222] on input "0 ea" at bounding box center [744, 232] width 70 height 21
type input "8"
type input "8 ea"
type input "8"
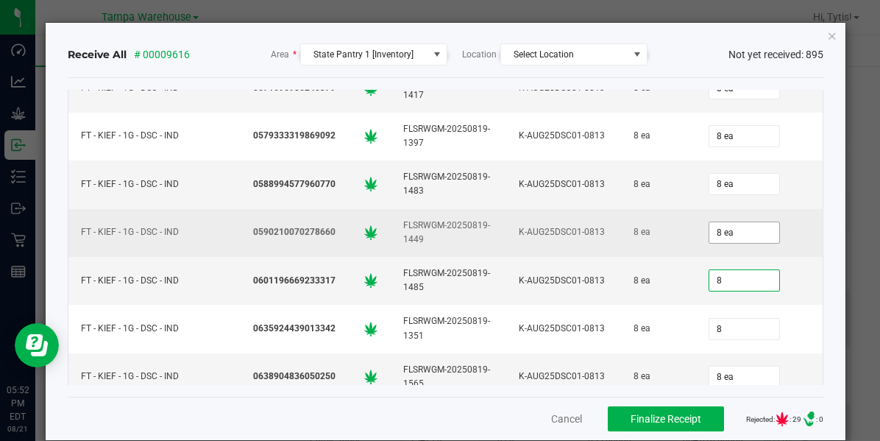
type input "8"
type input "8 ea"
type input "8"
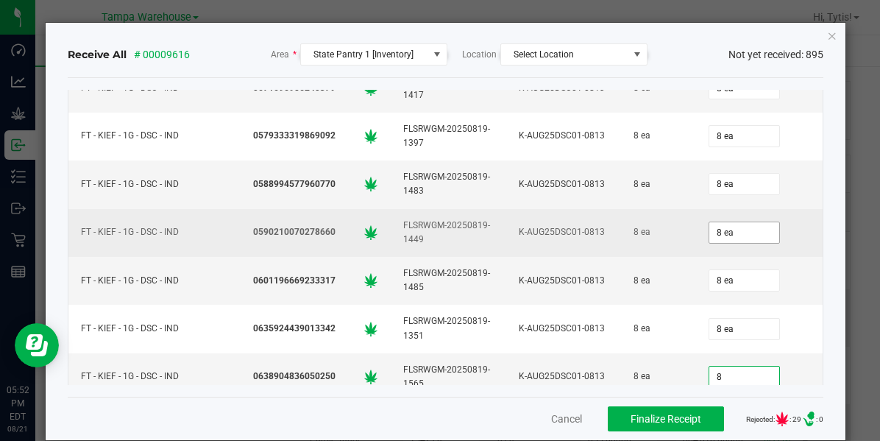
type input "8 ea"
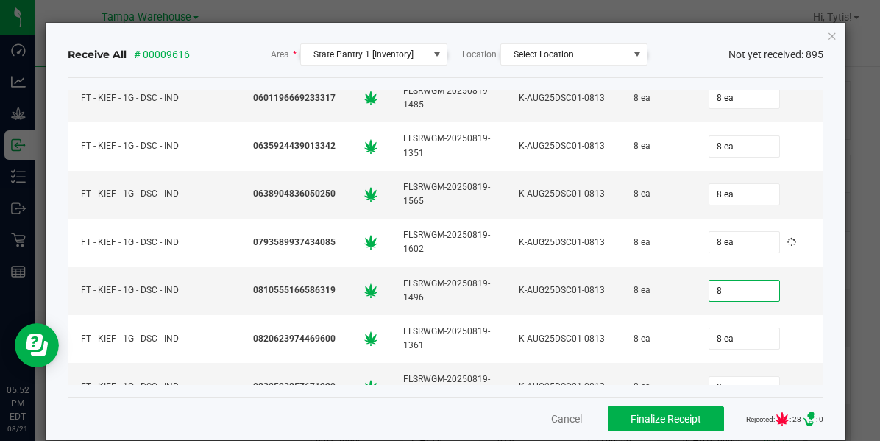
type input "8"
type input "8 ea"
type input "8"
type input "8 ea"
type input "8"
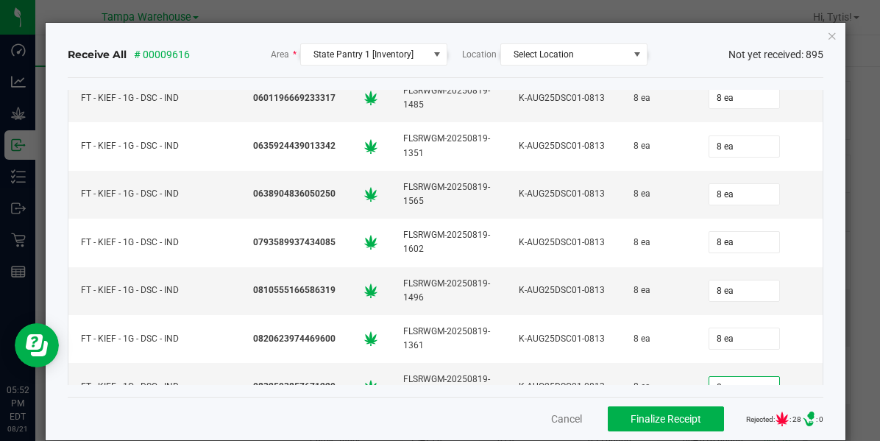
type input "8 ea"
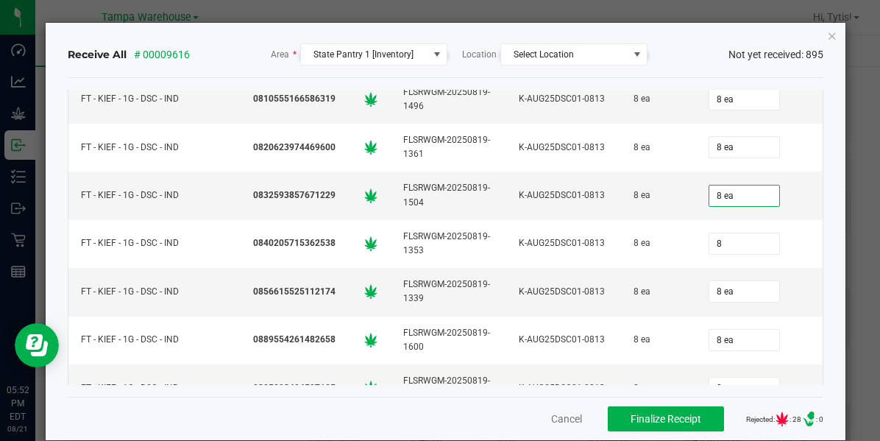
type input "8"
type input "8 ea"
type input "8"
type input "8 ea"
type input "8"
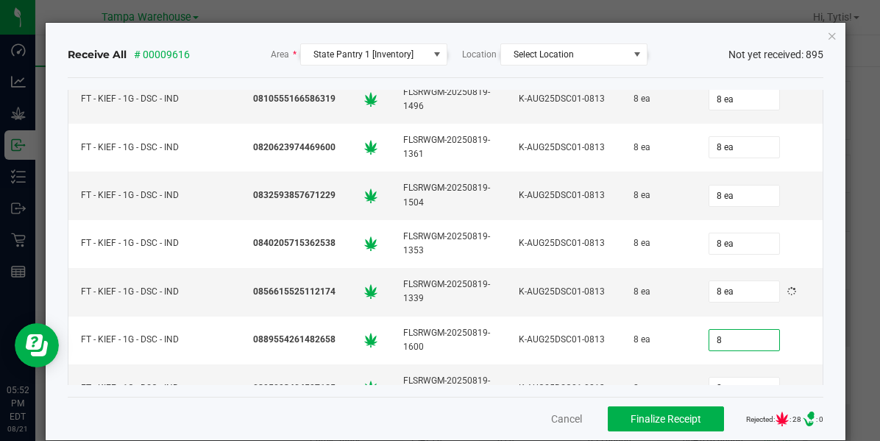
type input "8"
type input "8 ea"
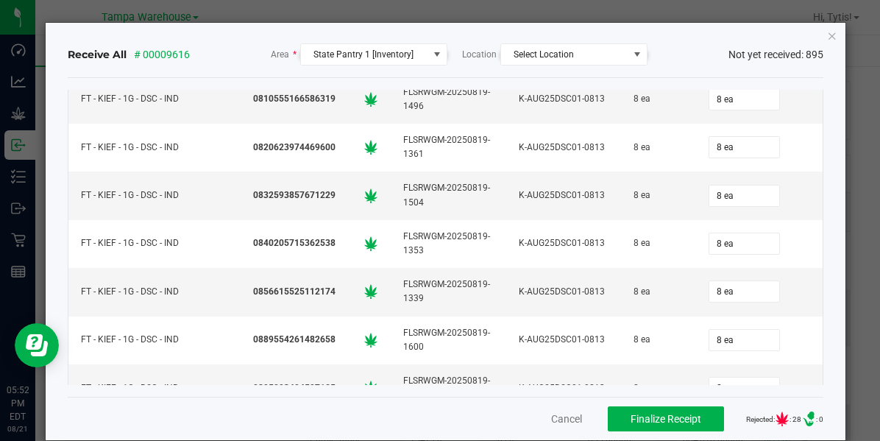
scroll to position [1153, 0]
type input "8"
type input "8 ea"
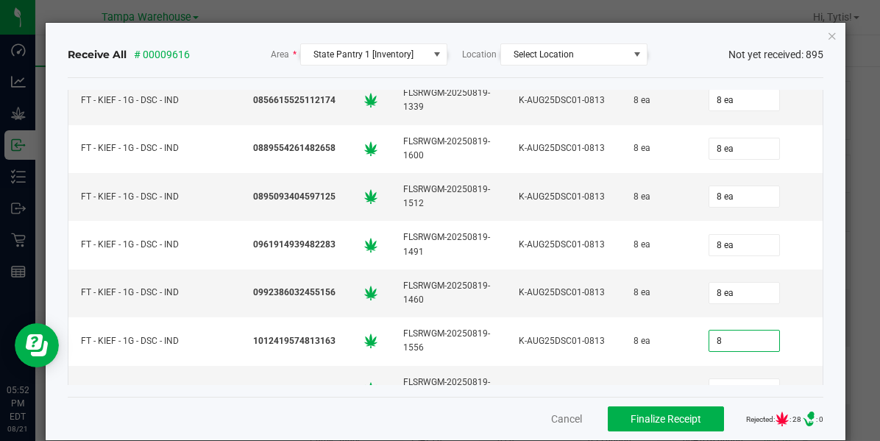
type input "8"
type input "8 ea"
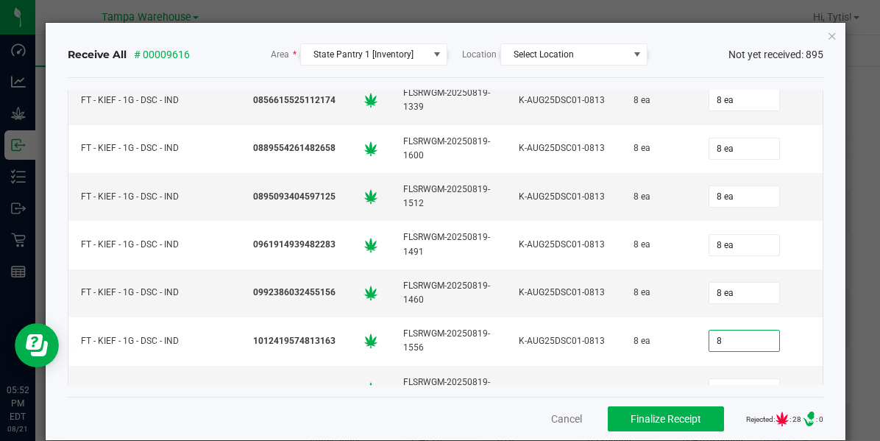
type input "8 ea"
type input "0"
type input "8 ea"
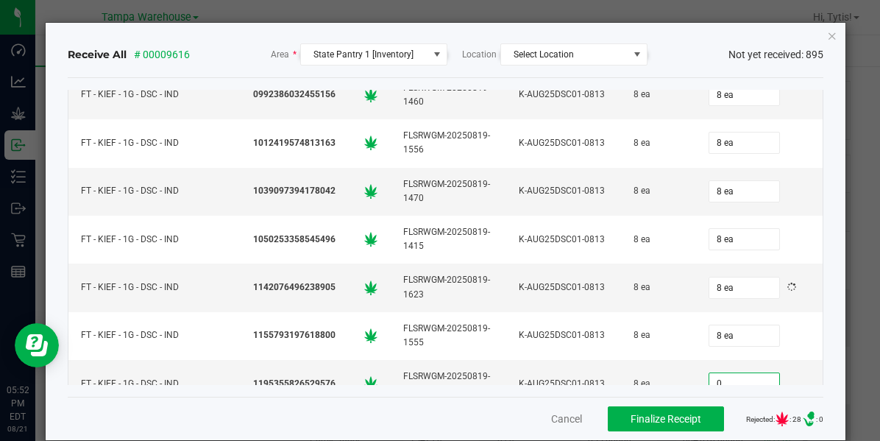
type input "8"
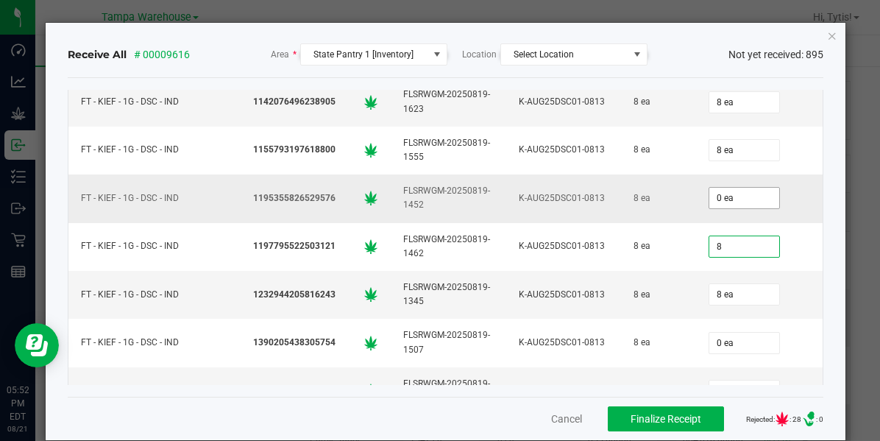
click at [700, 207] on td "0 ea" at bounding box center [759, 198] width 127 height 48
click at [711, 191] on input "0 ea" at bounding box center [744, 198] width 70 height 21
type input "0"
type input "8 ea"
type input "8"
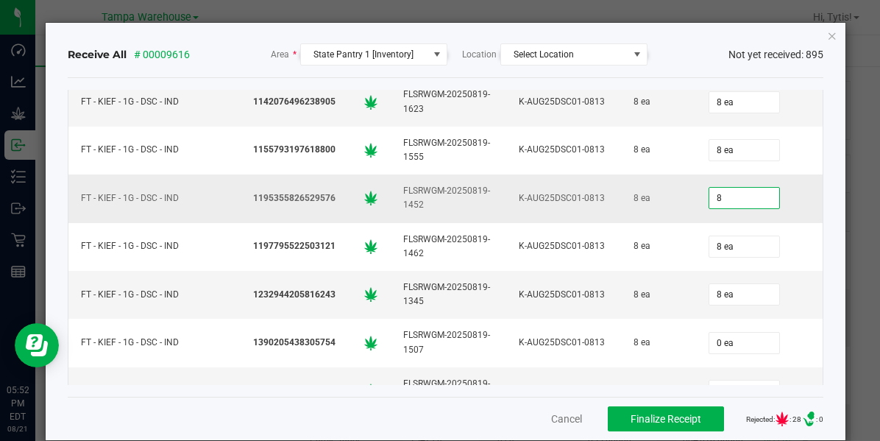
type input "8"
type input "8 ea"
type input "8"
type input "8 ea"
type input "0"
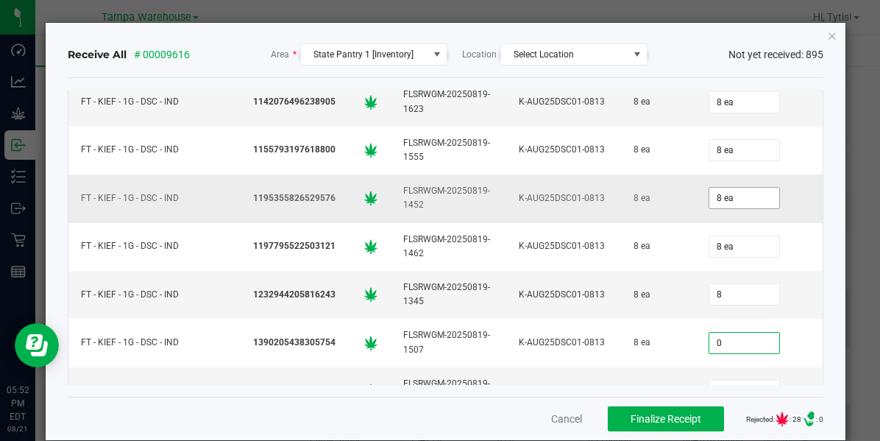
type input "8 ea"
type input "8"
type input "8 ea"
type input "8"
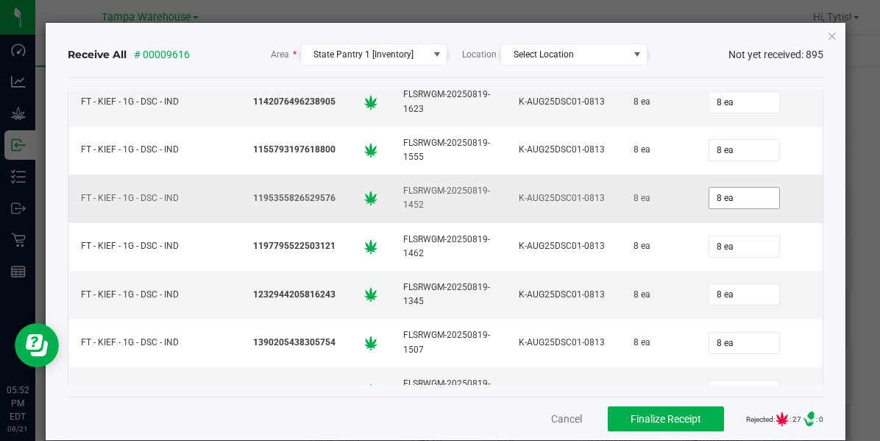
type input "8 ea"
type input "8"
type input "8 ea"
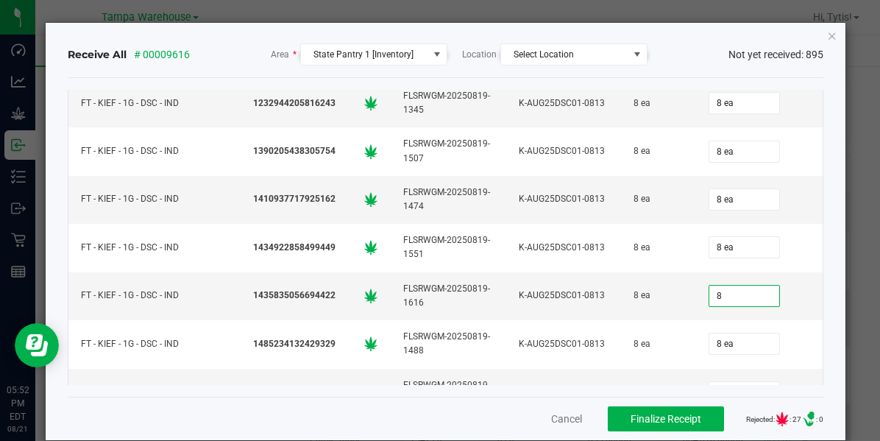
type input "8"
type input "8 ea"
type input "8"
type input "8 ea"
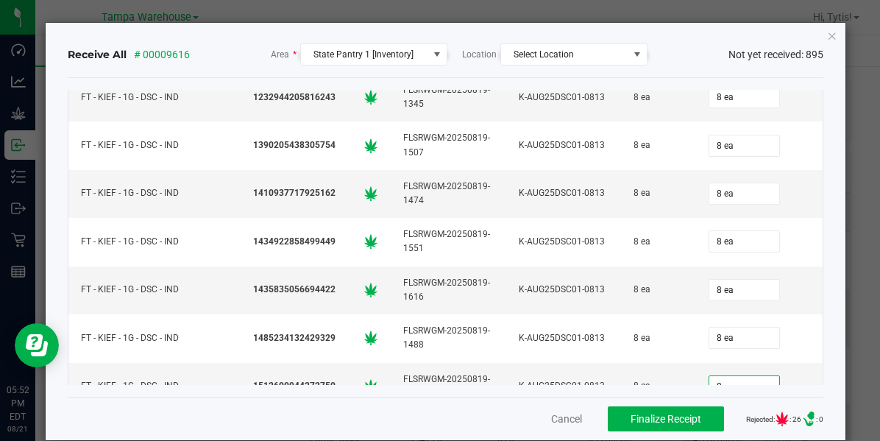
type input "8"
type input "8 ea"
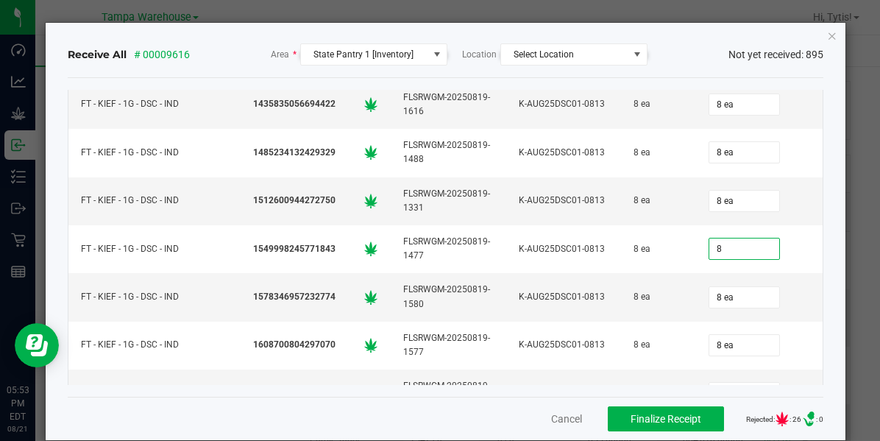
type input "8"
type input "8 ea"
type input "8"
type input "8 ea"
type input "8"
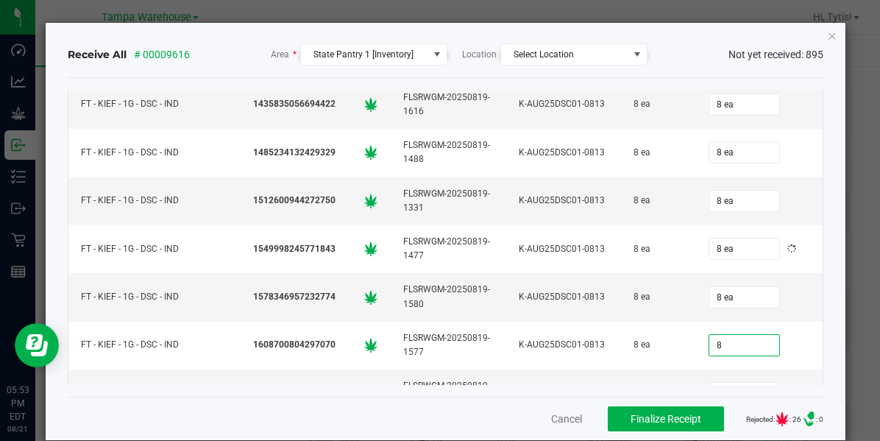
type input "8 ea"
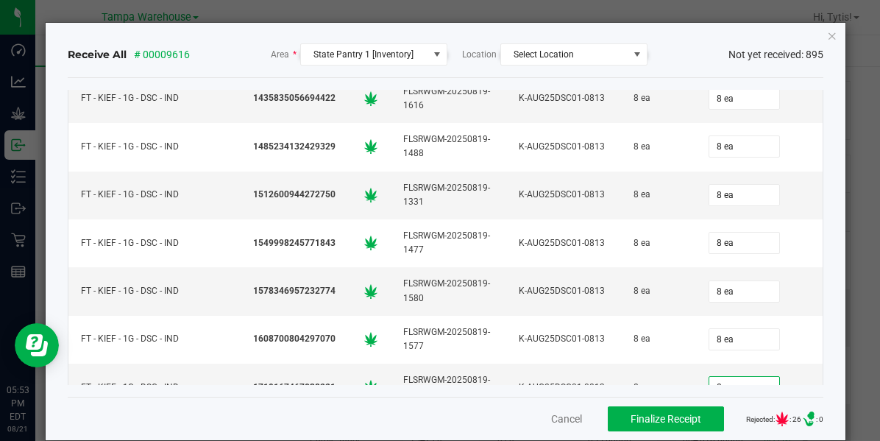
type input "0"
type input "8 ea"
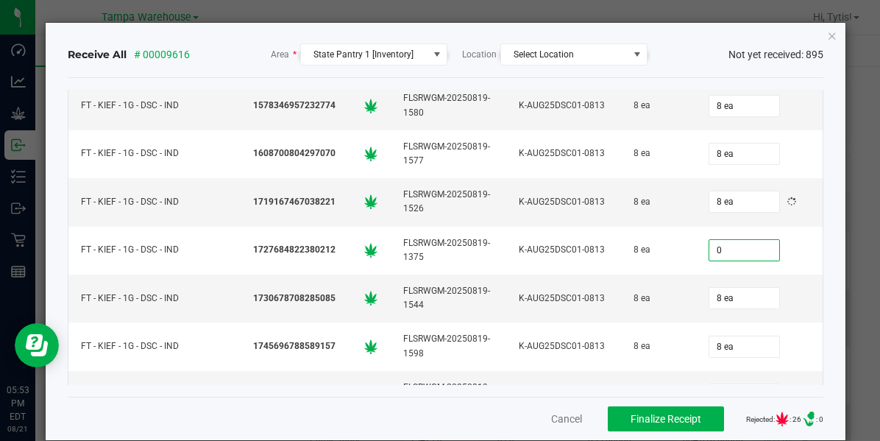
type input "8"
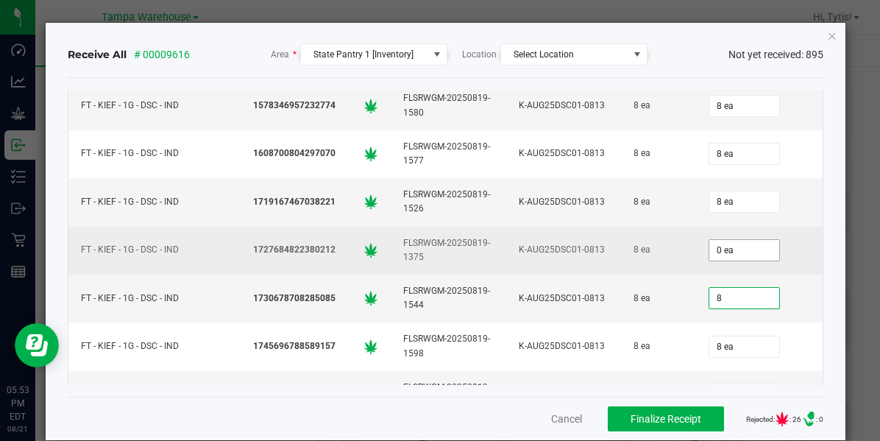
click at [709, 246] on input "0 ea" at bounding box center [744, 250] width 70 height 21
type input "0"
type input "8 ea"
click at [717, 240] on input "0" at bounding box center [744, 250] width 70 height 21
type input "8"
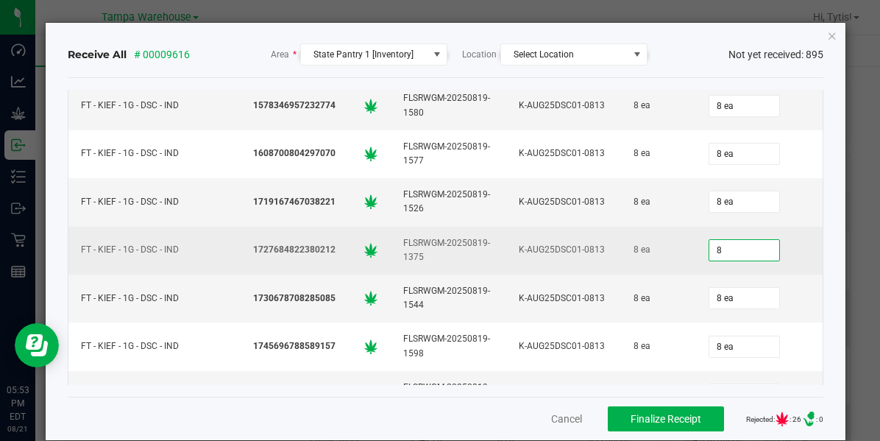
type input "8"
type input "8 ea"
type input "8"
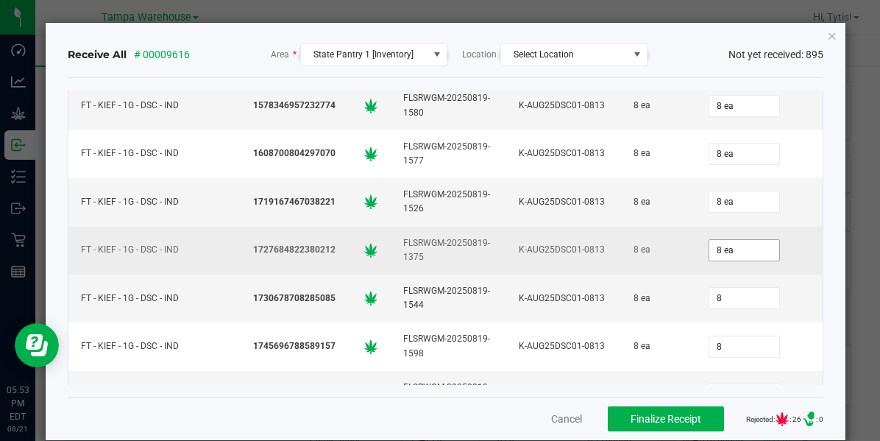
type input "8 ea"
type input "8"
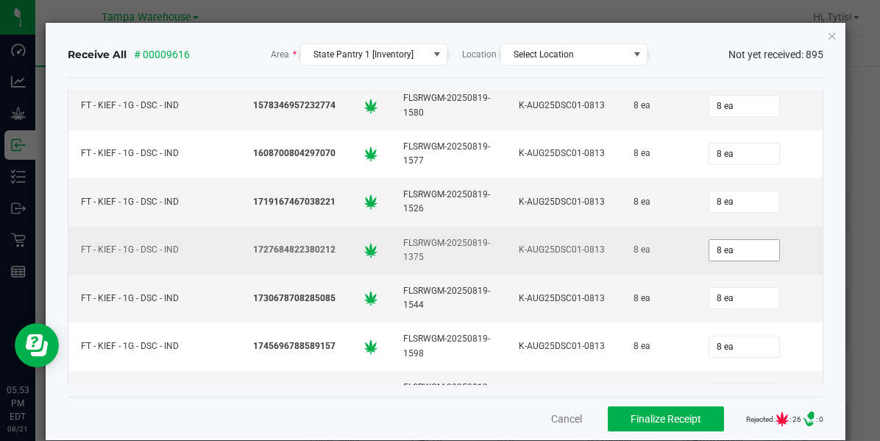
scroll to position [2302, 0]
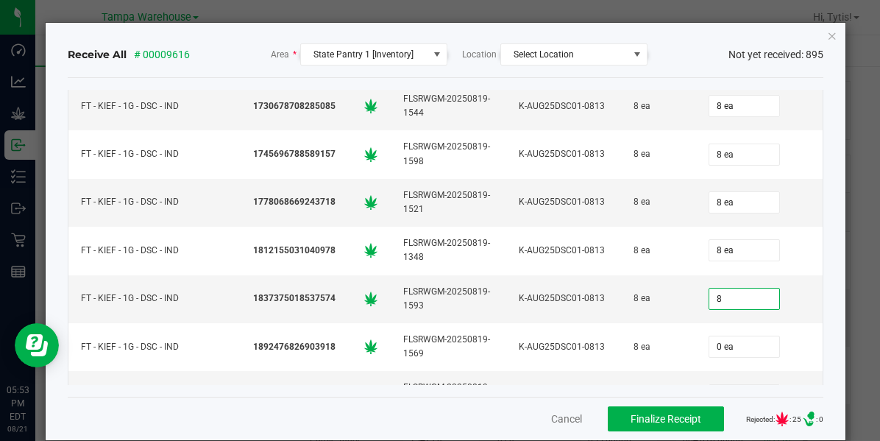
type input "0"
type input "8 ea"
type input "8"
type input "8 ea"
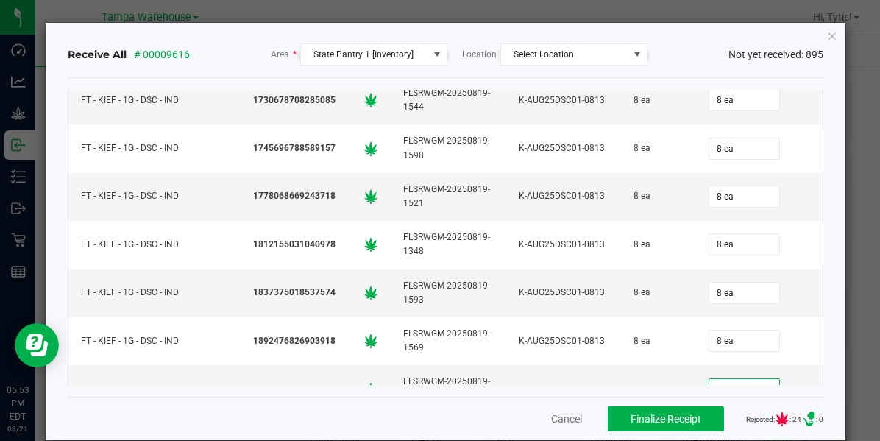
type input "8"
type input "8 ea"
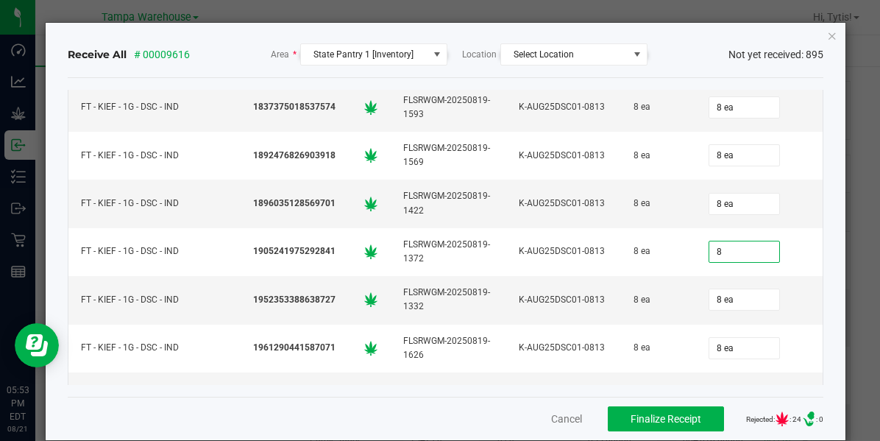
type input "8"
type input "8 ea"
type input "8"
type input "8 ea"
type input "8"
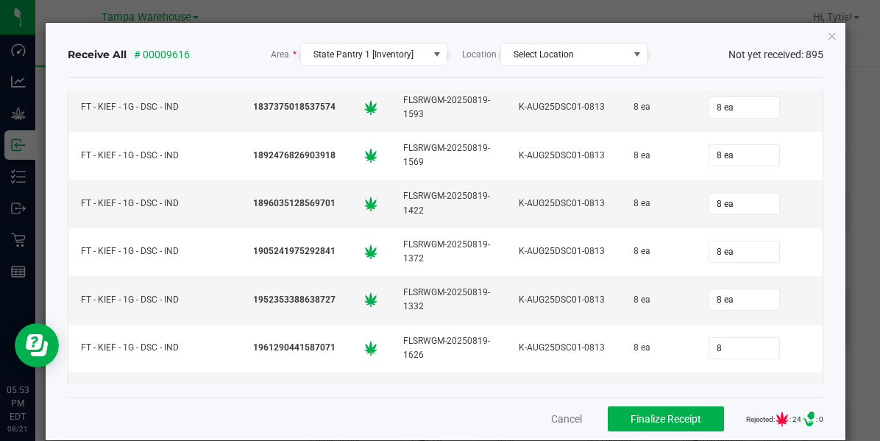
type input "8"
type input "8 ea"
type input "8"
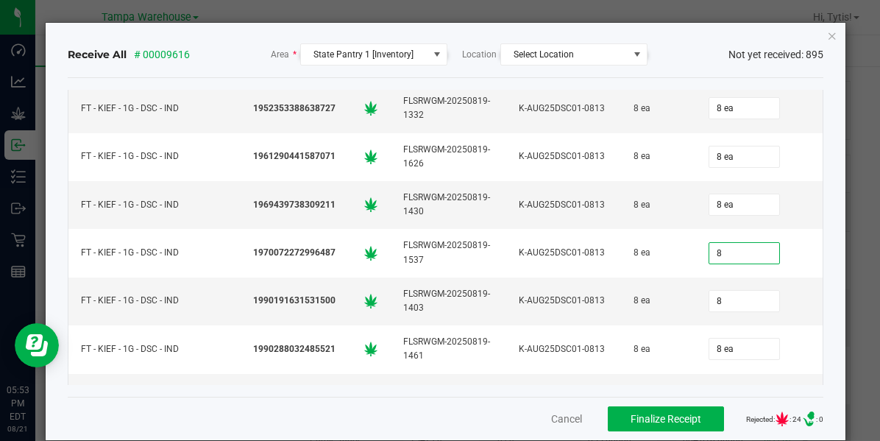
type input "8 ea"
type input "8"
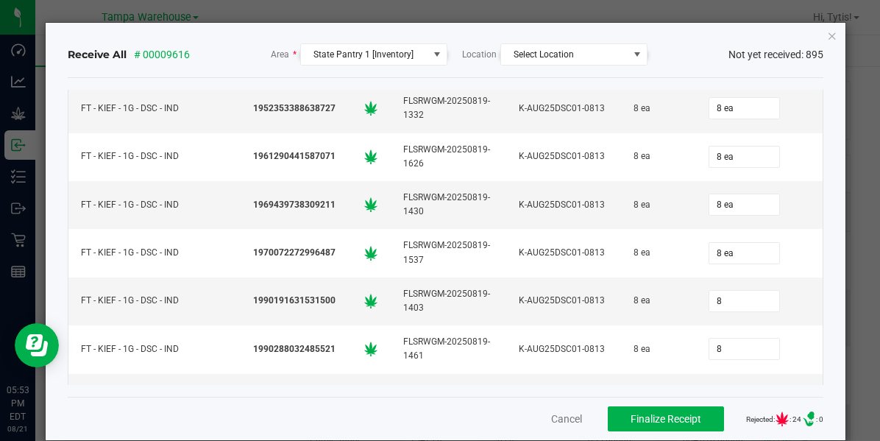
type input "8 ea"
type input "8"
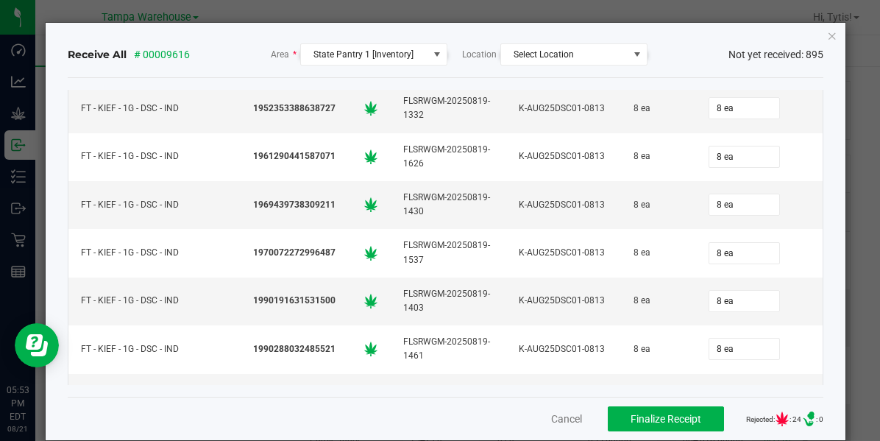
scroll to position [2876, 0]
type input "8 ea"
type input "8"
type input "8 ea"
type input "8"
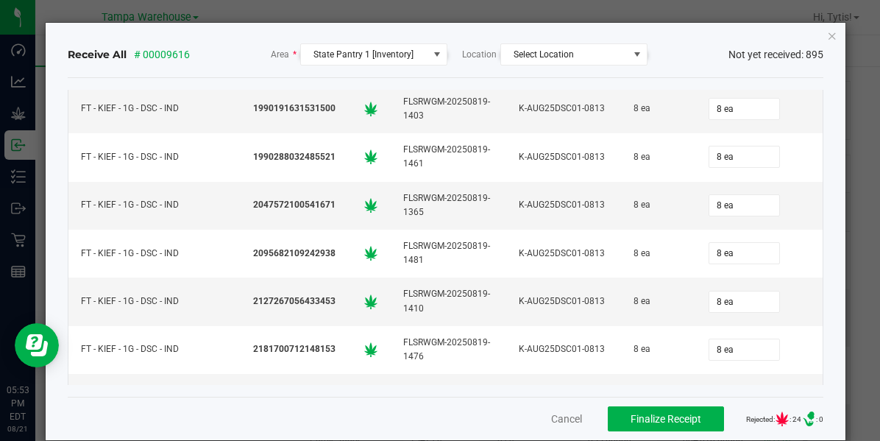
type input "8 ea"
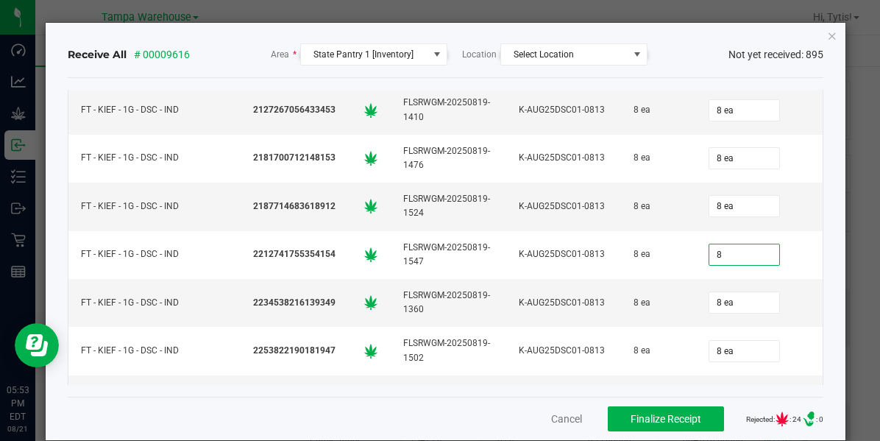
type input "8"
type input "8 ea"
type input "8"
type input "8 ea"
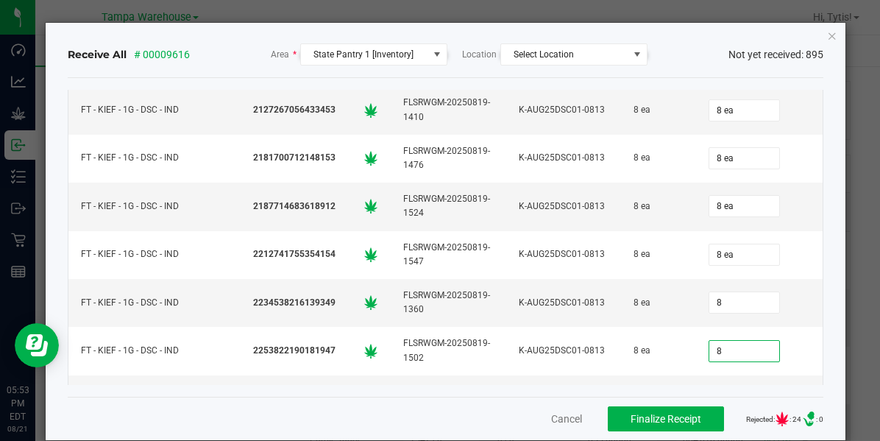
type input "8 ea"
type input "8"
type input "8 ea"
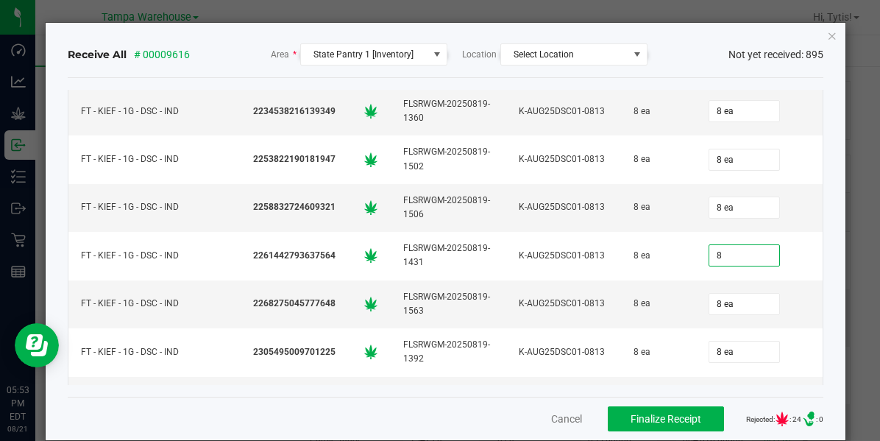
type input "8"
type input "8 ea"
type input "8"
type input "8 ea"
type input "8"
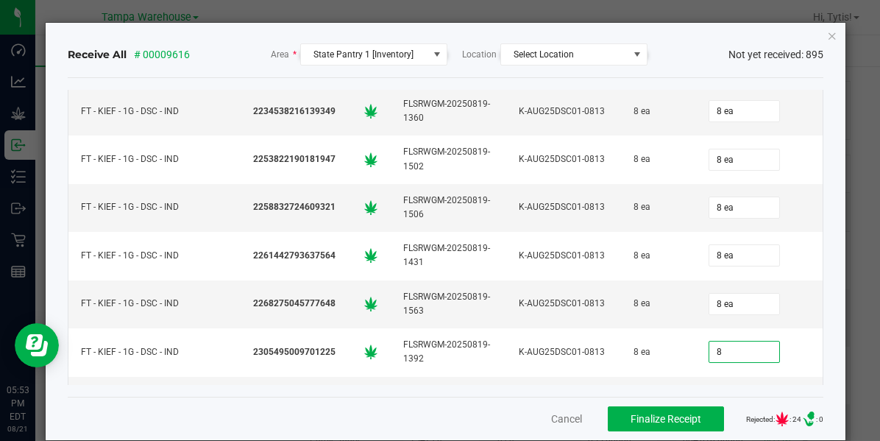
type input "8 ea"
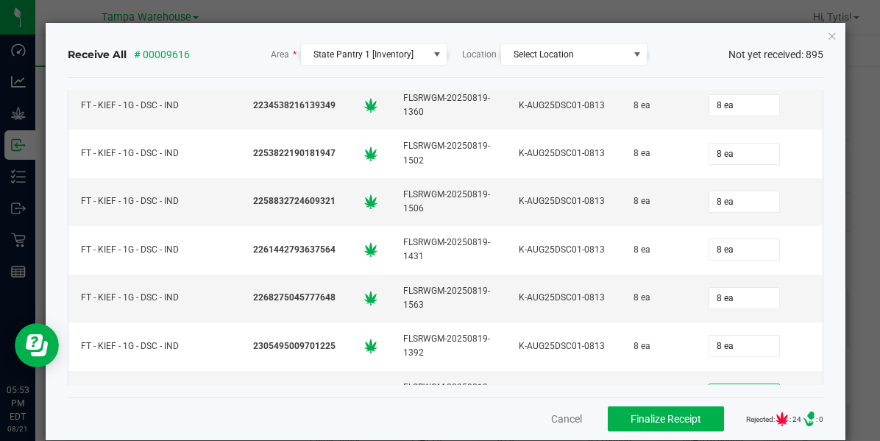
type input "8"
type input "8 ea"
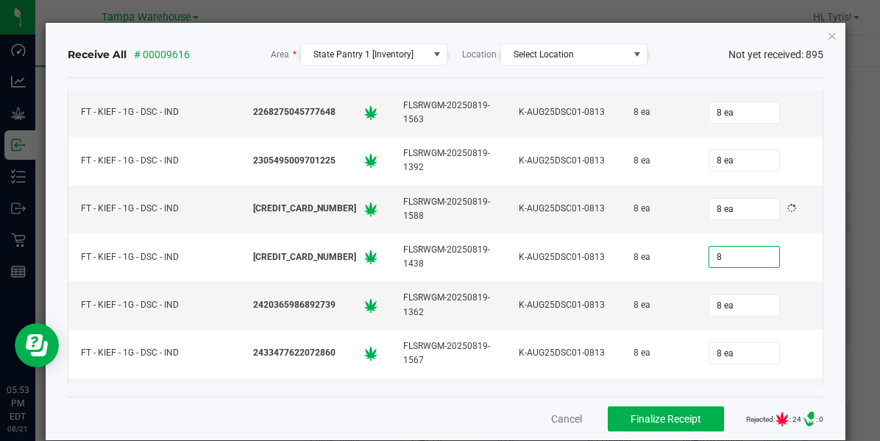
type input "8"
type input "8 ea"
type input "8"
type input "8 ea"
type input "8"
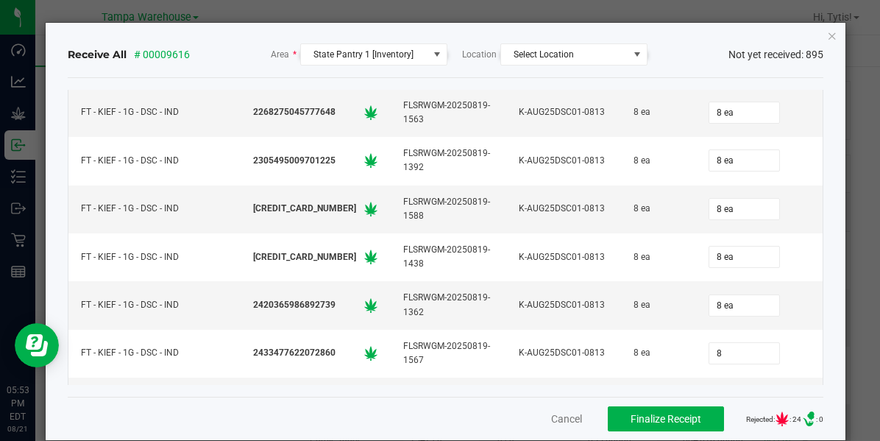
type input "8"
type input "8 ea"
type input "8"
type input "8 ea"
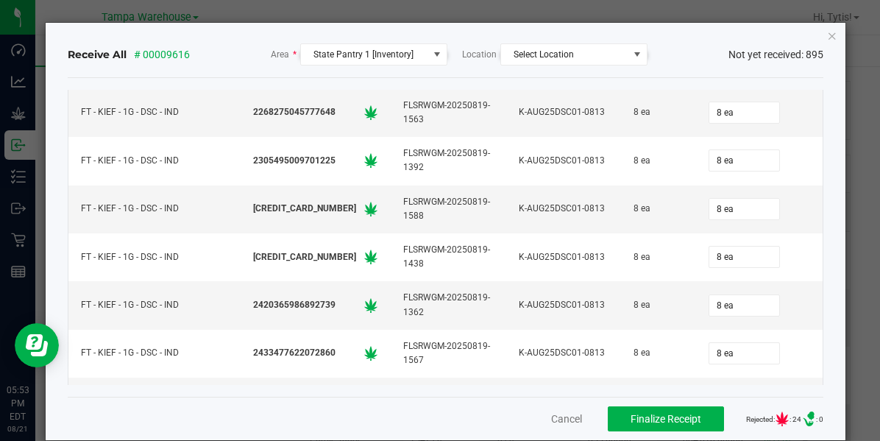
scroll to position [3642, 0]
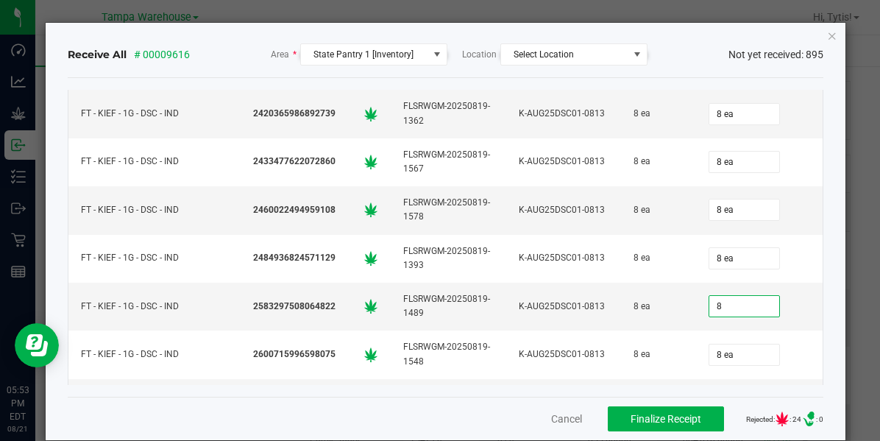
type input "8"
type input "8 ea"
type input "8"
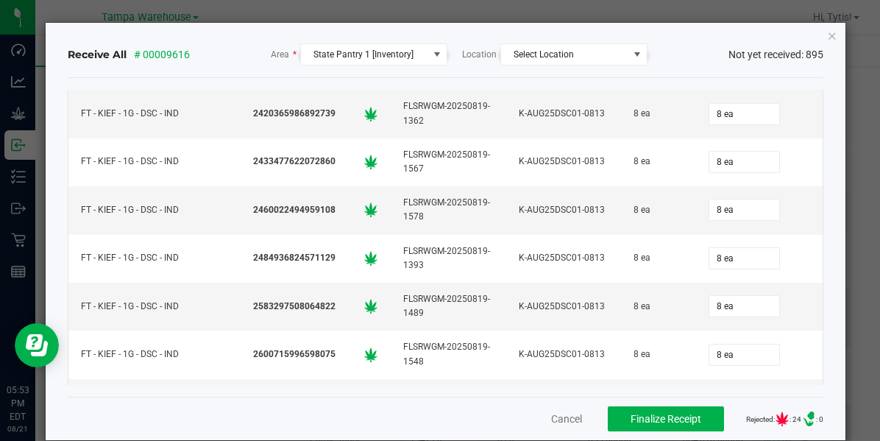
type input "8"
type input "8 ea"
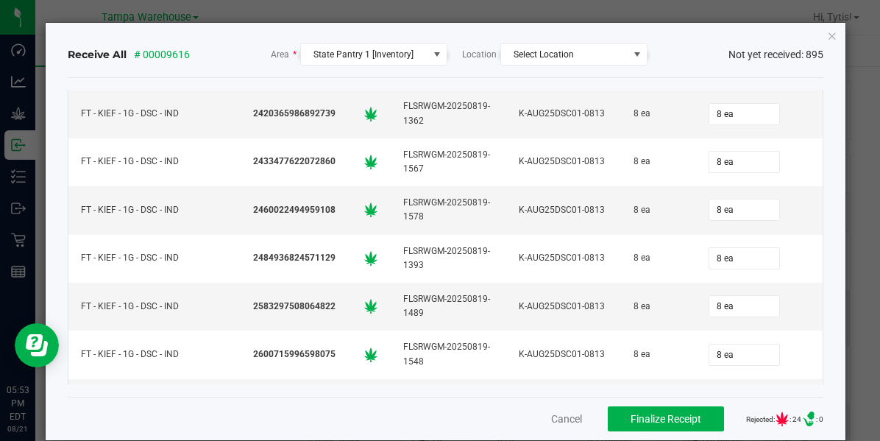
type input "8"
type input "8 ea"
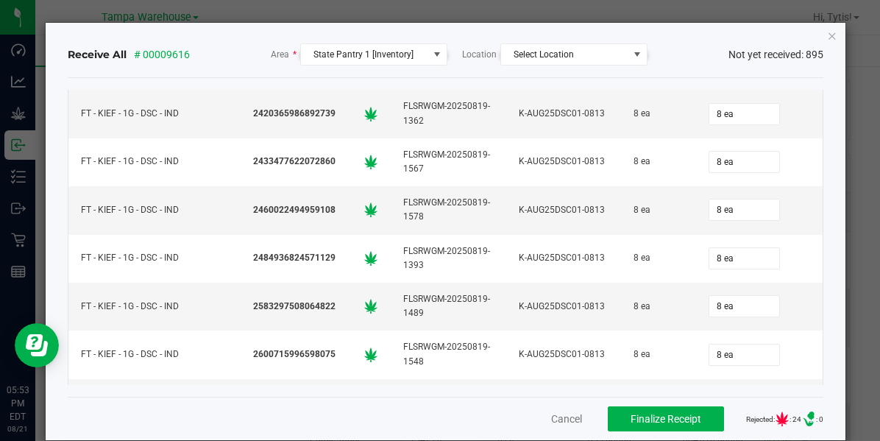
type input "8"
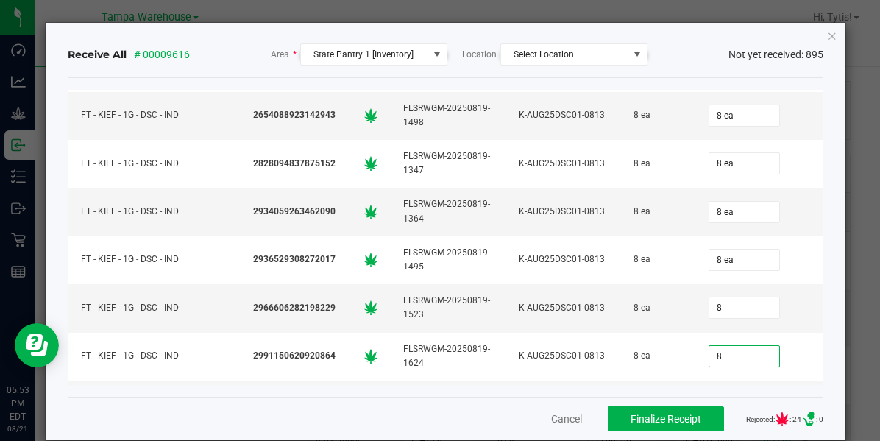
type input "8 ea"
type input "8"
type input "8 ea"
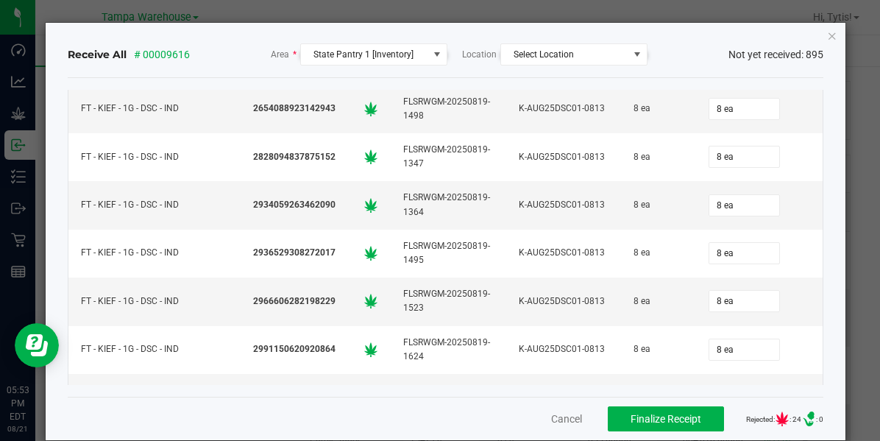
type input "8"
type input "8 ea"
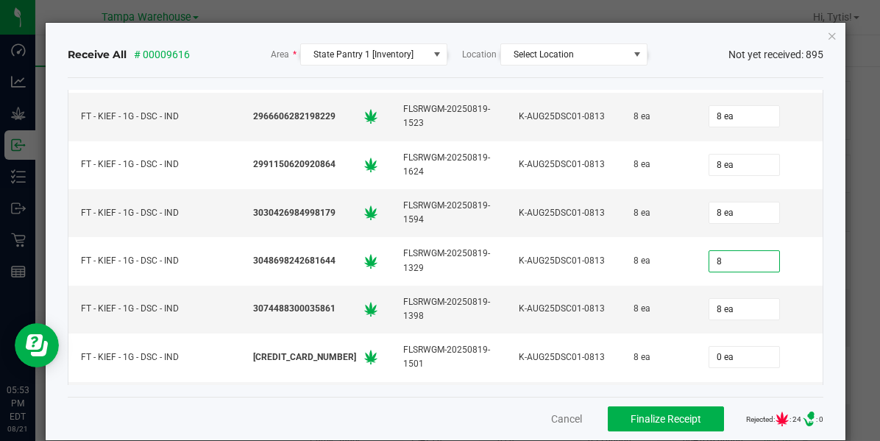
type input "8"
type input "8 ea"
type input "0"
type input "8 ea"
type input "8"
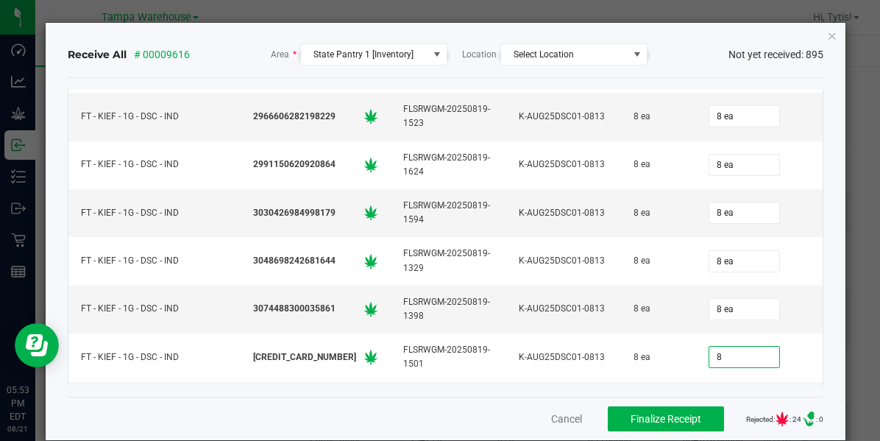
type input "8"
type input "8 ea"
type input "8"
type input "8 ea"
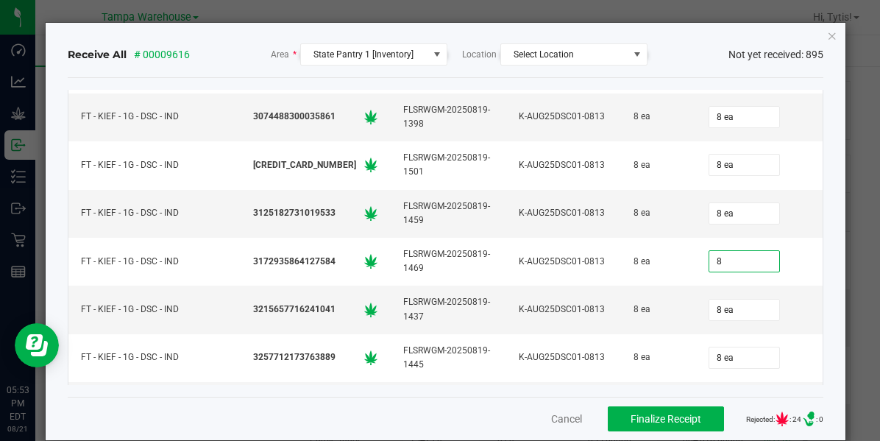
type input "8"
type input "8 ea"
type input "8"
type input "8 ea"
type input "8"
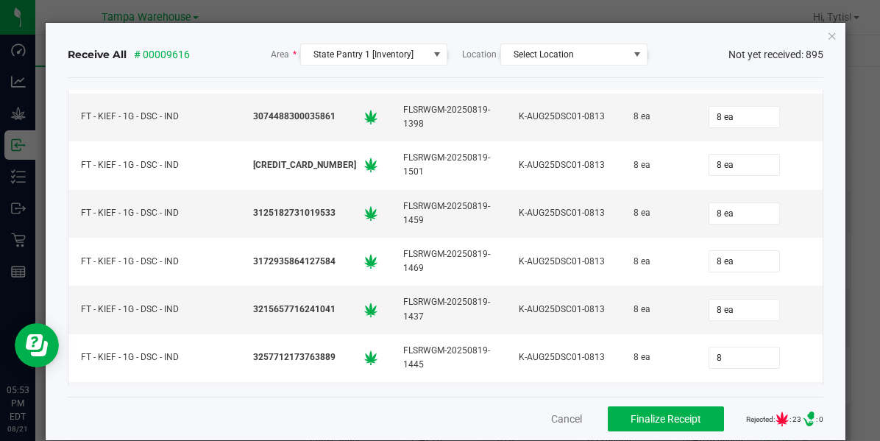
type input "8"
type input "8 ea"
type input "8"
type input "8 ea"
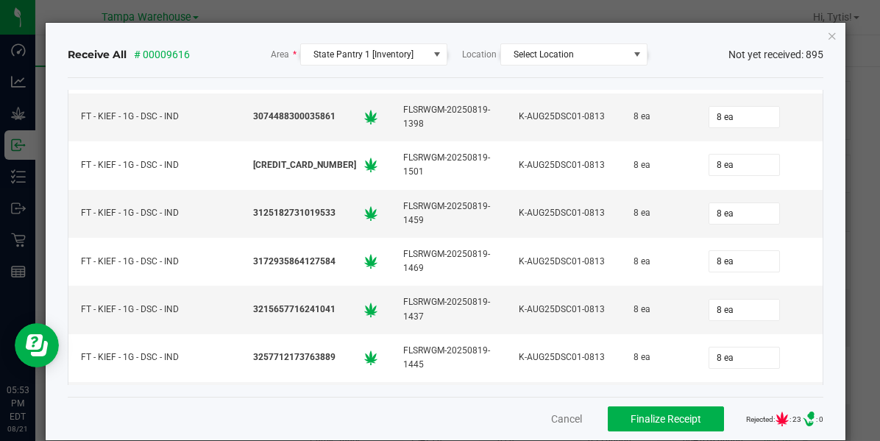
type input "0"
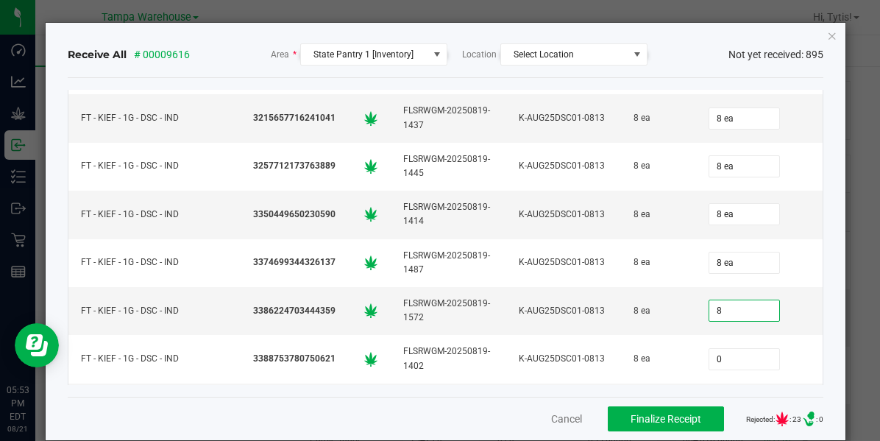
type input "8 ea"
type input "8"
type input "8 ea"
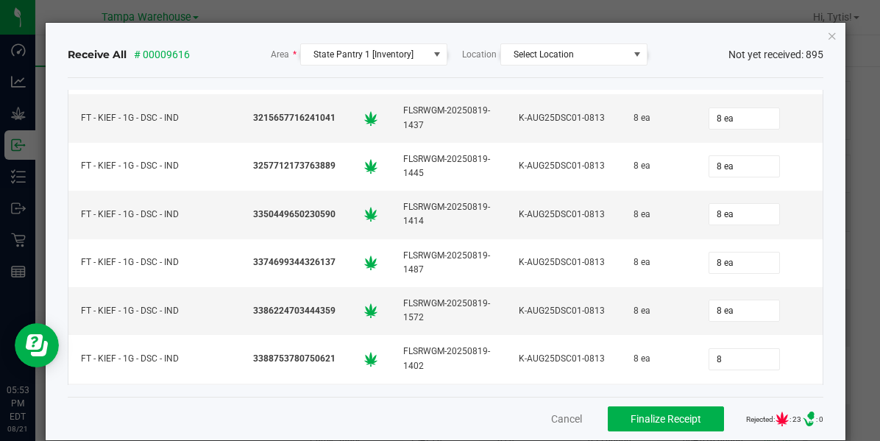
type input "8 ea"
type input "8"
type input "8 ea"
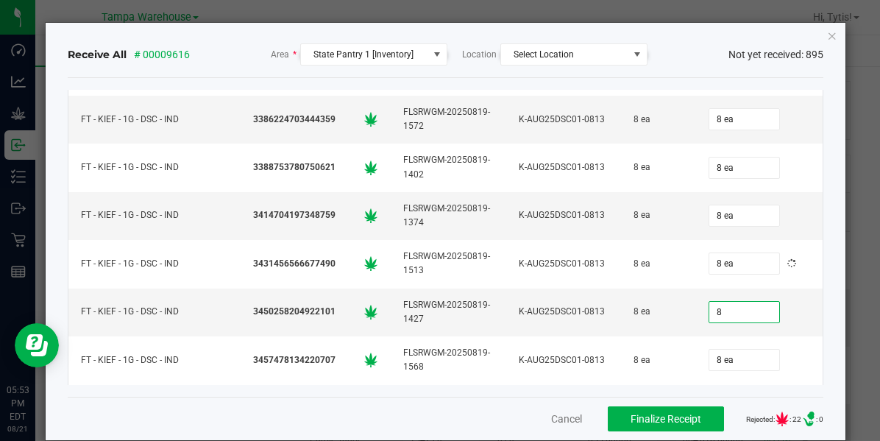
type input "8"
type input "8 ea"
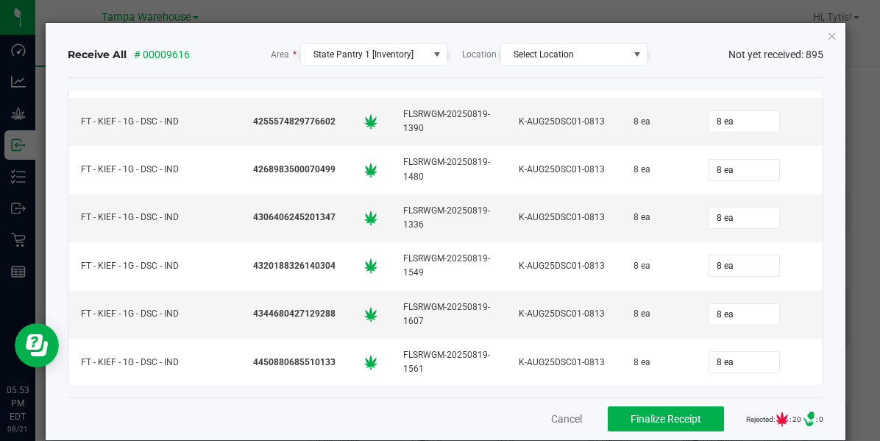
scroll to position [6514, 0]
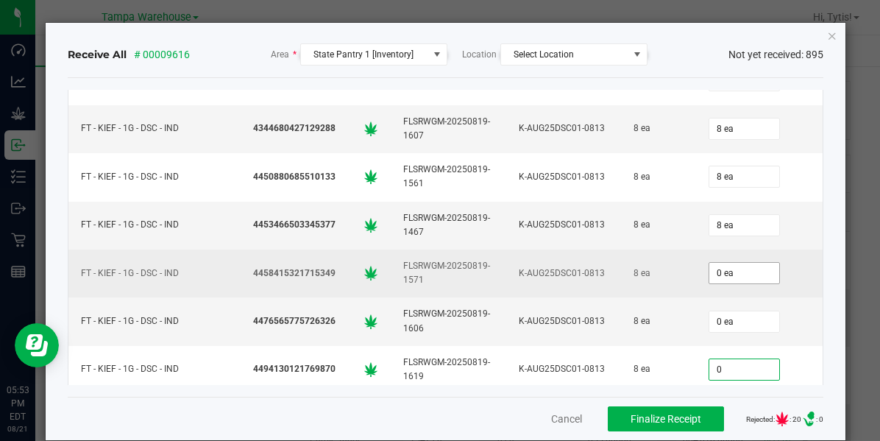
click at [715, 263] on input "0 ea" at bounding box center [744, 273] width 70 height 21
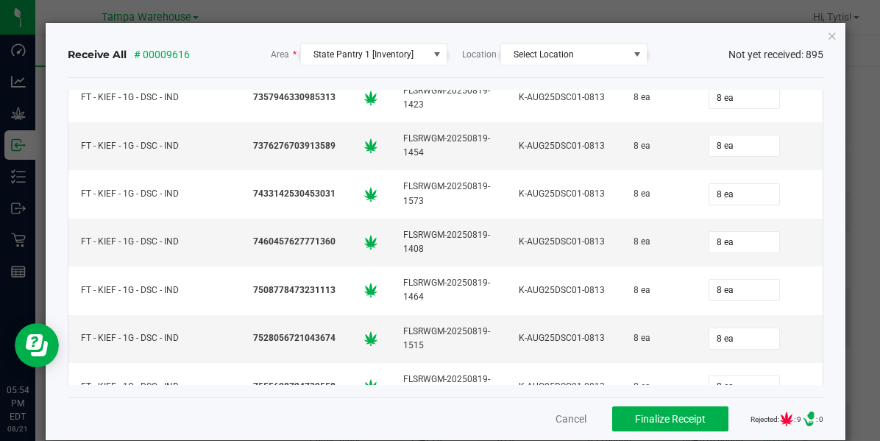
scroll to position [11108, 0]
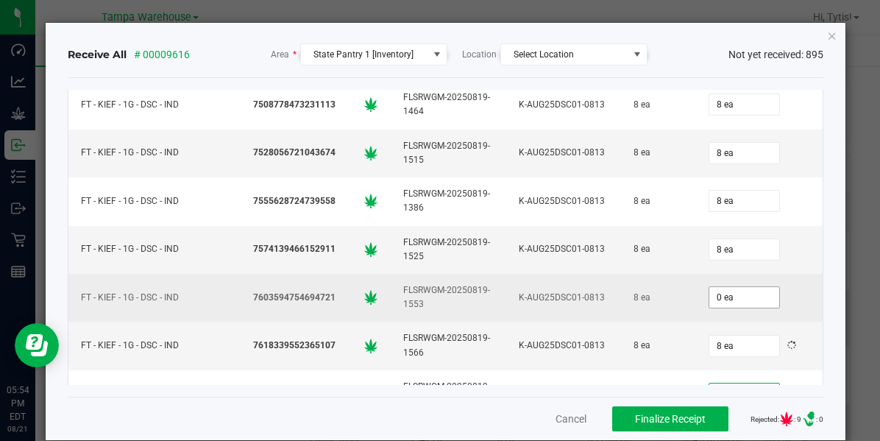
click at [709, 287] on input "0 ea" at bounding box center [744, 297] width 70 height 21
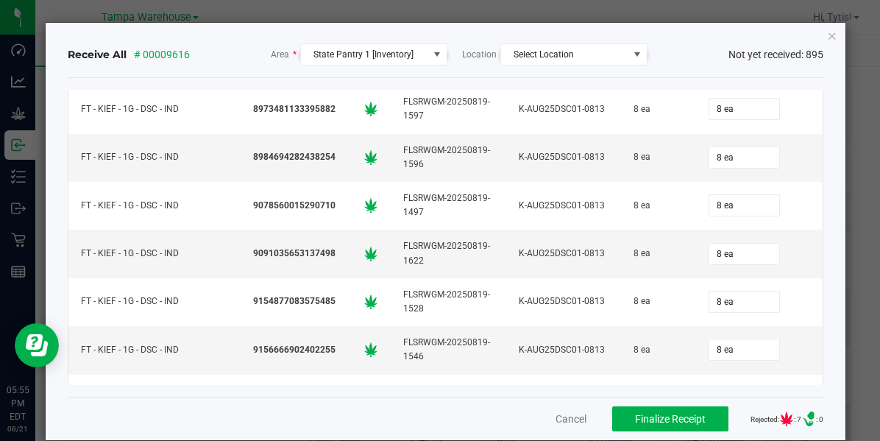
scroll to position [13406, 0]
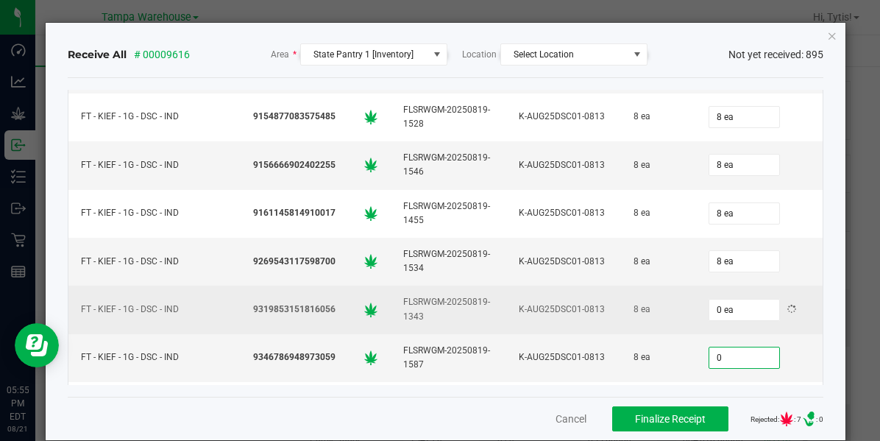
click at [753, 285] on td "0 ea" at bounding box center [759, 309] width 127 height 48
click at [717, 299] on input "0 ea" at bounding box center [744, 309] width 70 height 21
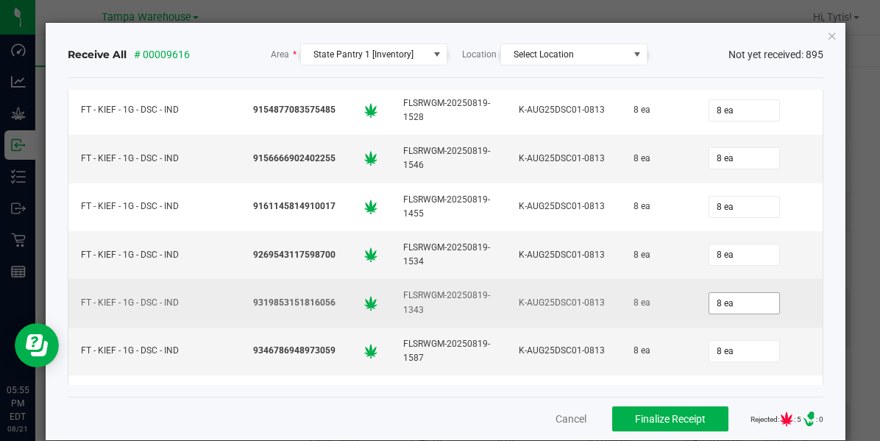
scroll to position [13598, 0]
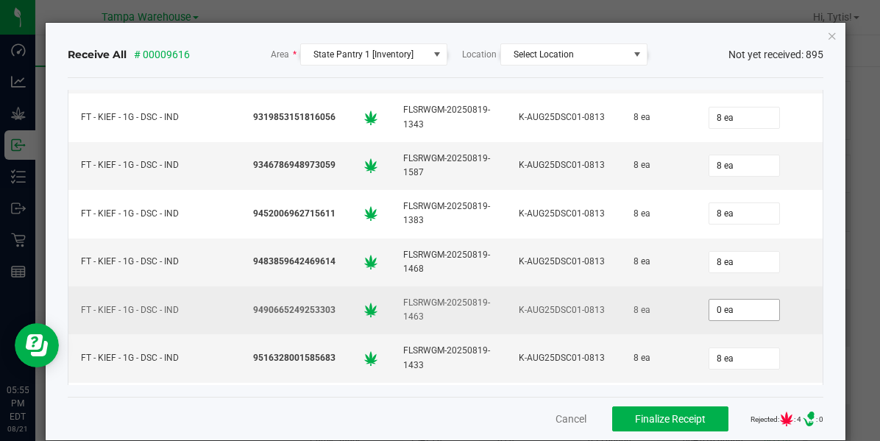
click at [714, 299] on input "0 ea" at bounding box center [744, 309] width 70 height 21
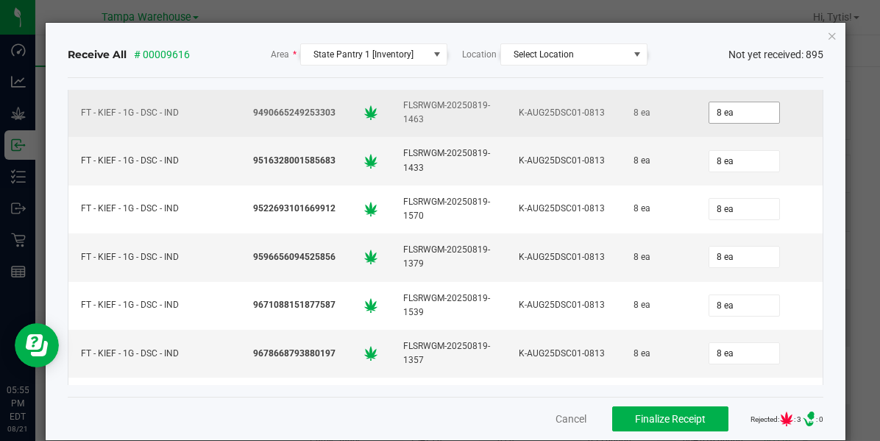
scroll to position [13980, 0]
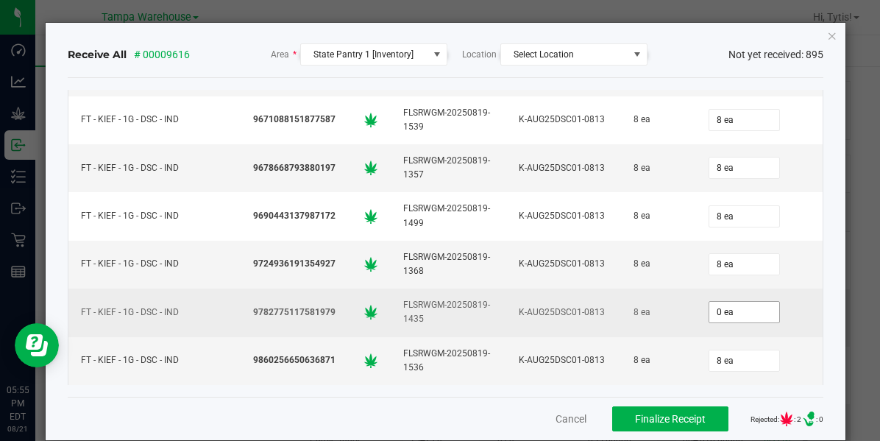
click at [709, 302] on input "0 ea" at bounding box center [744, 312] width 70 height 21
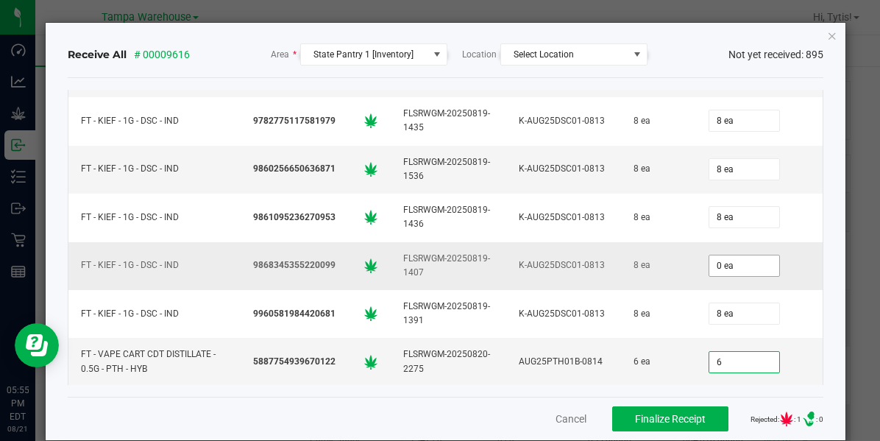
click at [712, 255] on input "0 ea" at bounding box center [744, 265] width 70 height 21
click at [780, 395] on div "12 ea" at bounding box center [759, 409] width 109 height 29
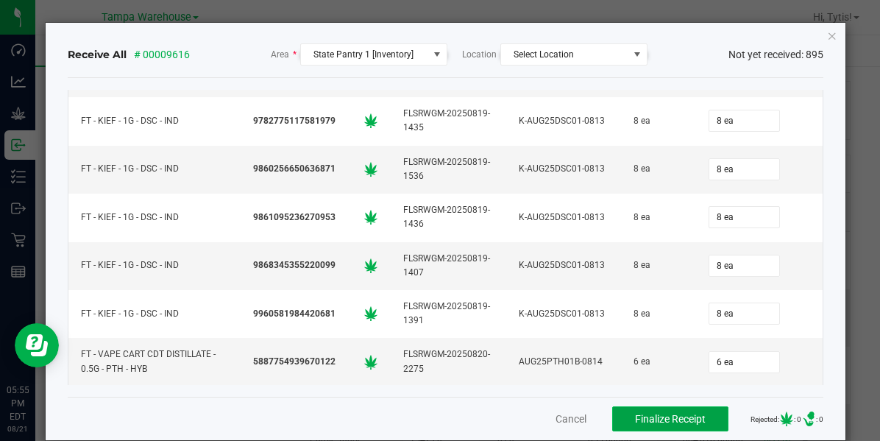
click at [637, 408] on button "Finalize Receipt" at bounding box center [670, 418] width 116 height 25
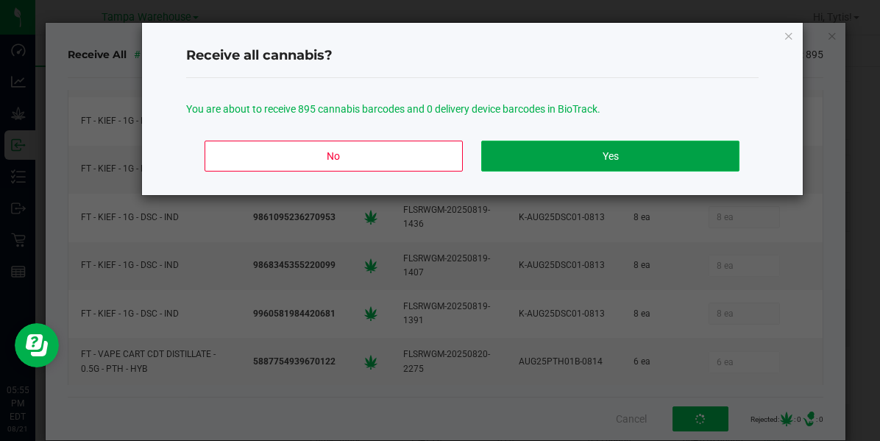
click at [591, 160] on button "Yes" at bounding box center [609, 156] width 257 height 31
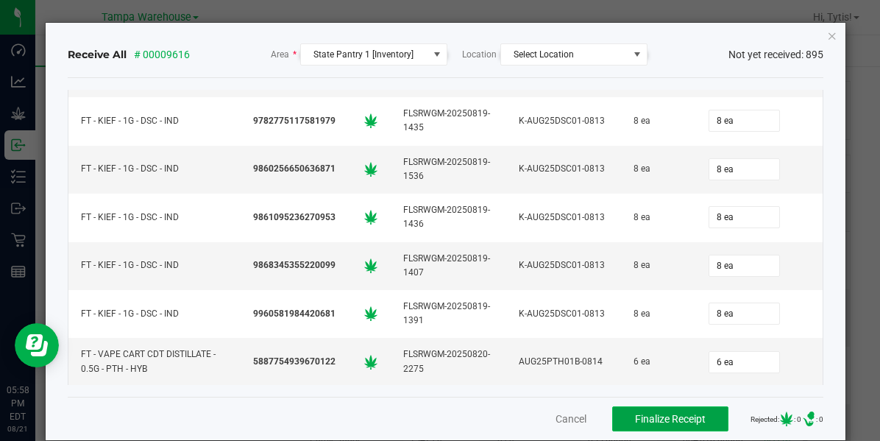
click at [636, 427] on button "Finalize Receipt" at bounding box center [670, 418] width 116 height 25
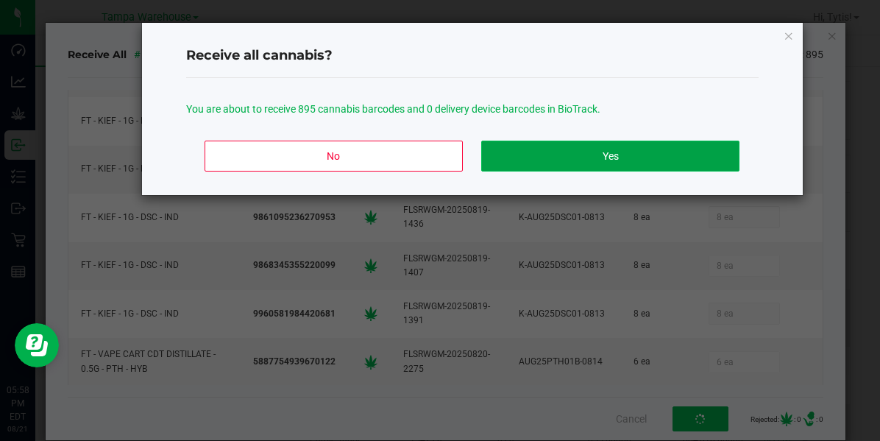
click at [591, 149] on button "Yes" at bounding box center [609, 156] width 257 height 31
